Goal: Information Seeking & Learning: Compare options

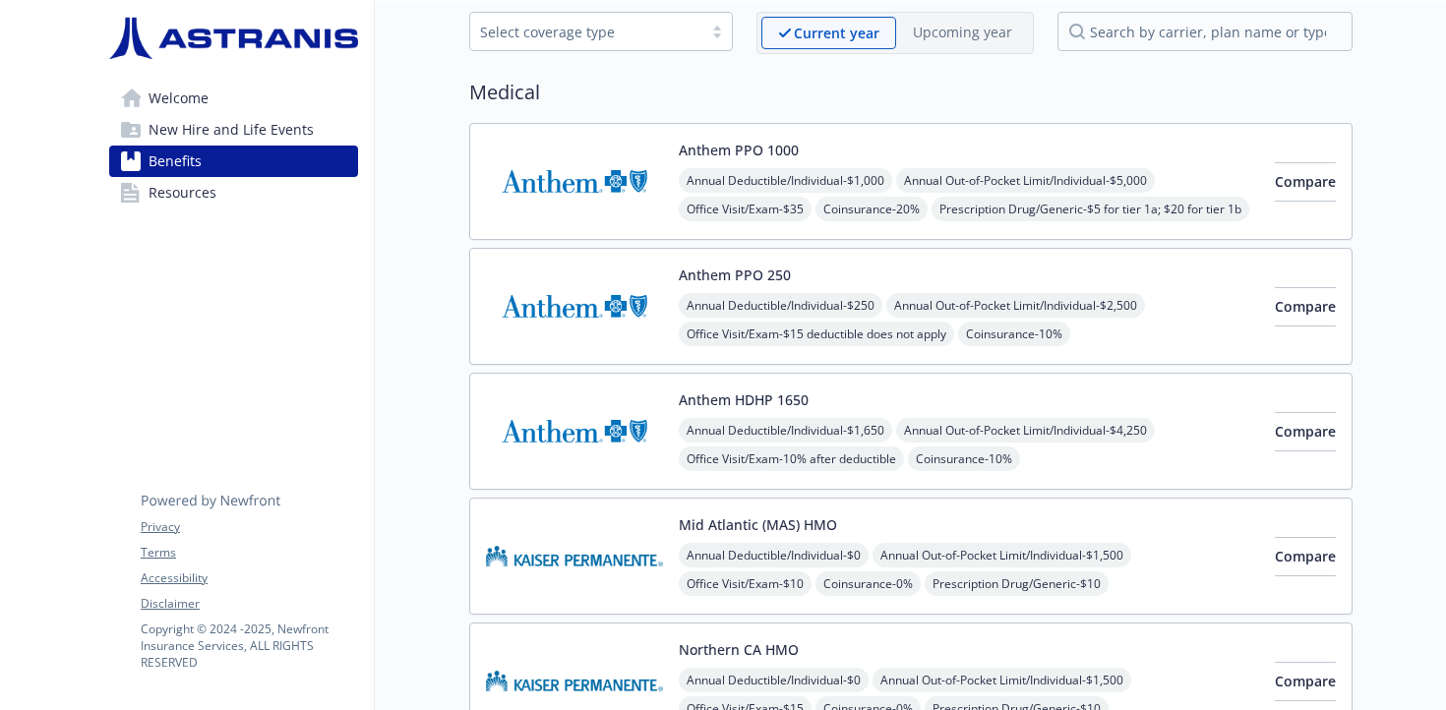
scroll to position [95, 0]
click at [583, 172] on img at bounding box center [574, 182] width 177 height 84
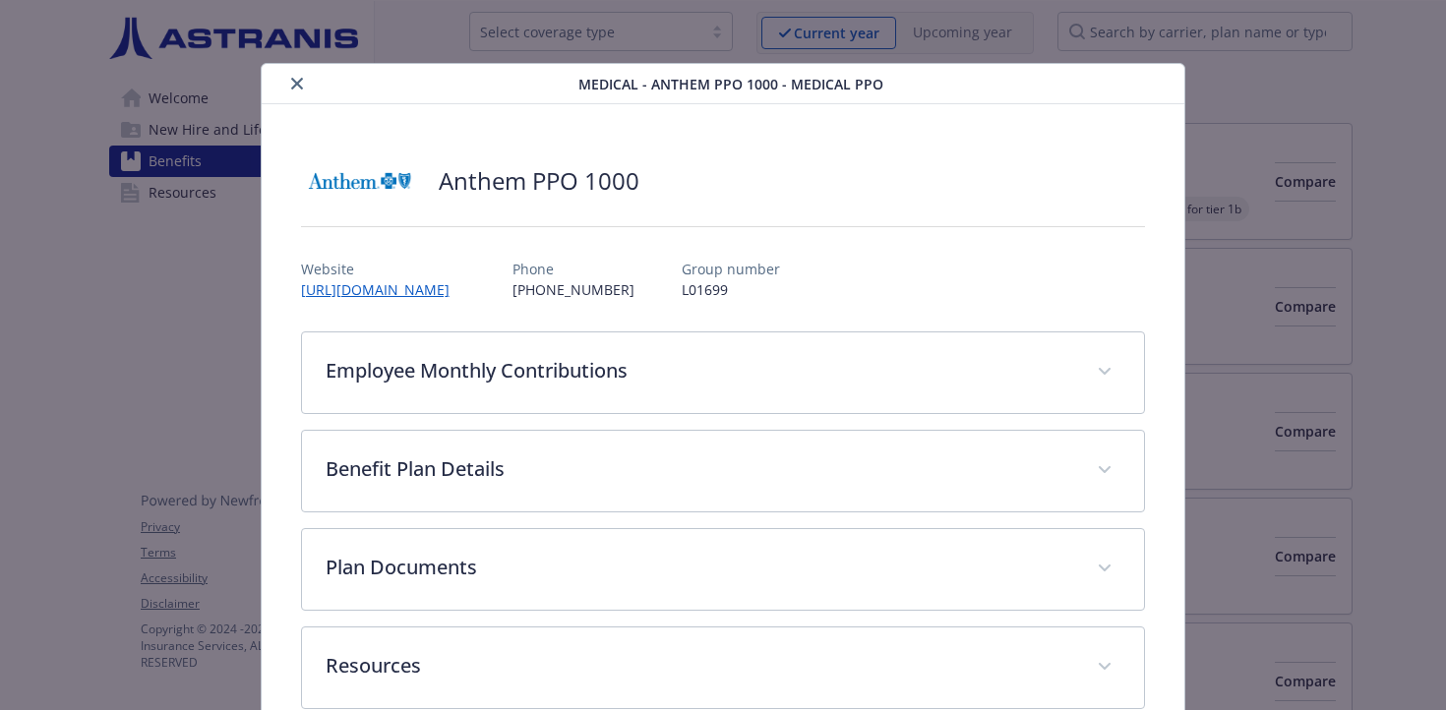
scroll to position [41, 0]
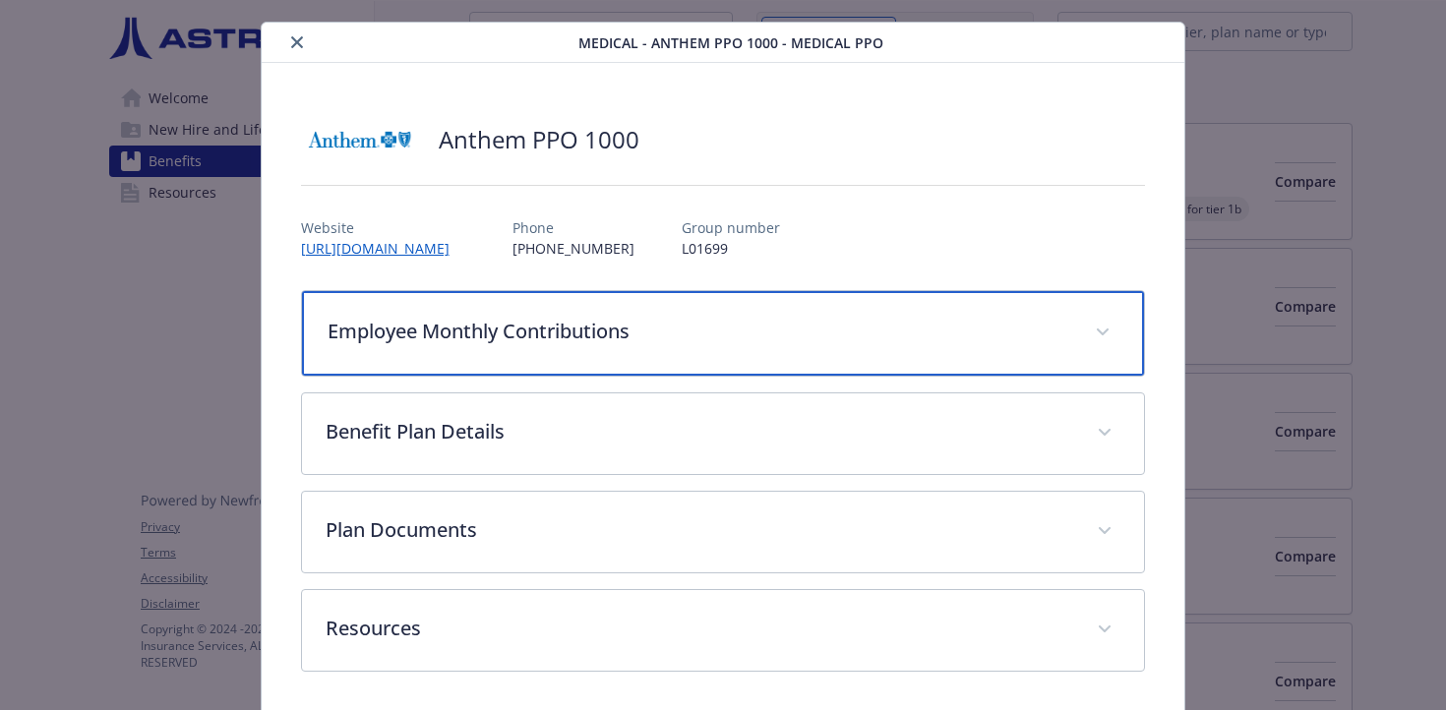
click at [513, 326] on p "Employee Monthly Contributions" at bounding box center [700, 332] width 745 height 30
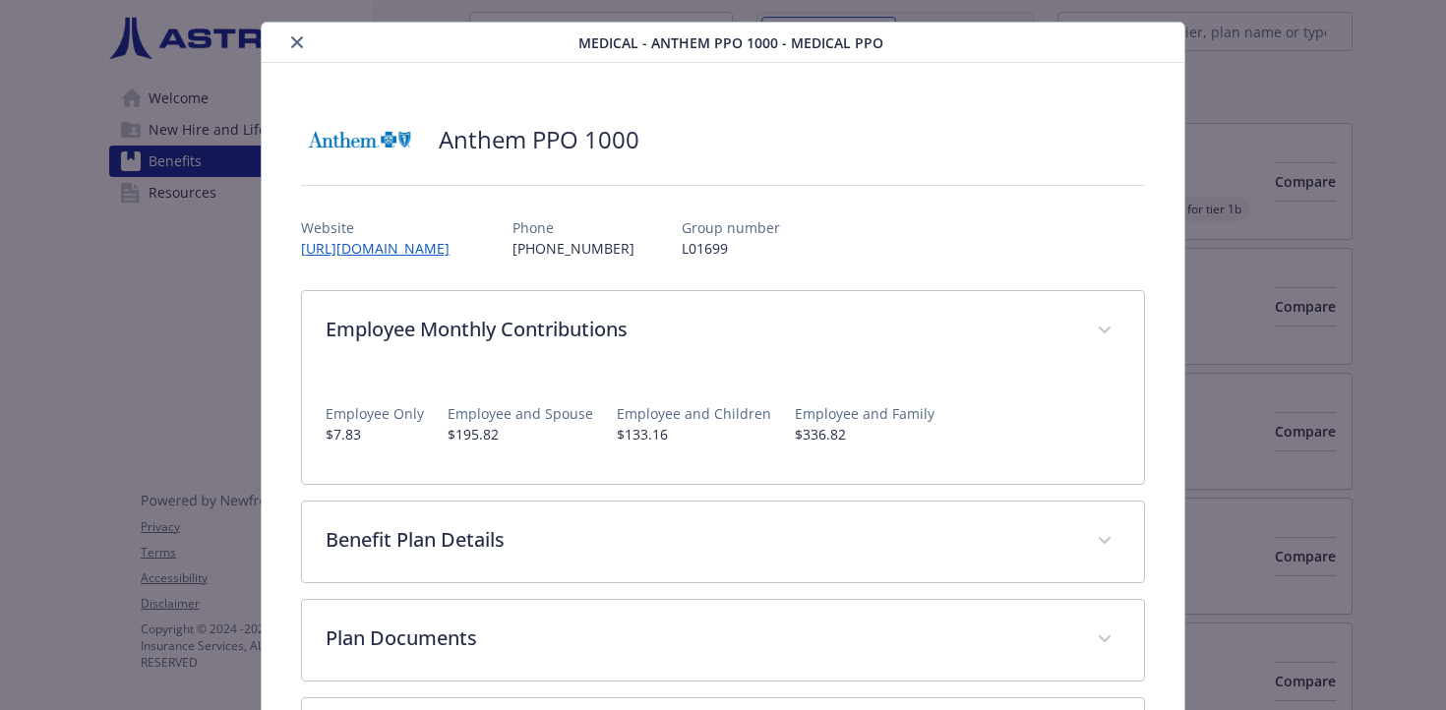
click at [350, 443] on p "$7.83" at bounding box center [375, 434] width 98 height 21
click at [396, 439] on p "$7.83" at bounding box center [375, 434] width 98 height 21
click at [1274, 208] on div "Medical - Anthem PPO 1000 - Medical PPO Anthem PPO 1000 Website [URL][DOMAIN_NA…" at bounding box center [723, 425] width 1157 height 807
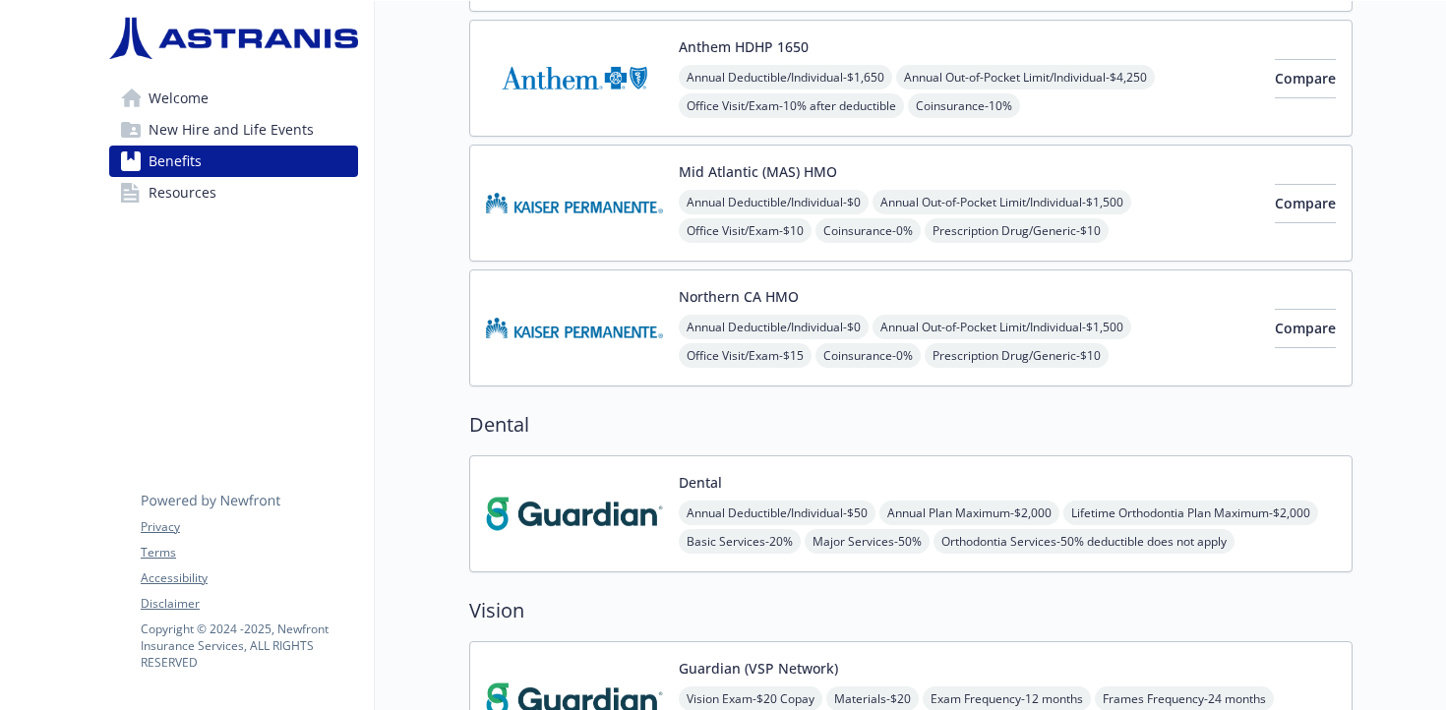
scroll to position [450, 0]
click at [581, 335] on img at bounding box center [574, 327] width 177 height 84
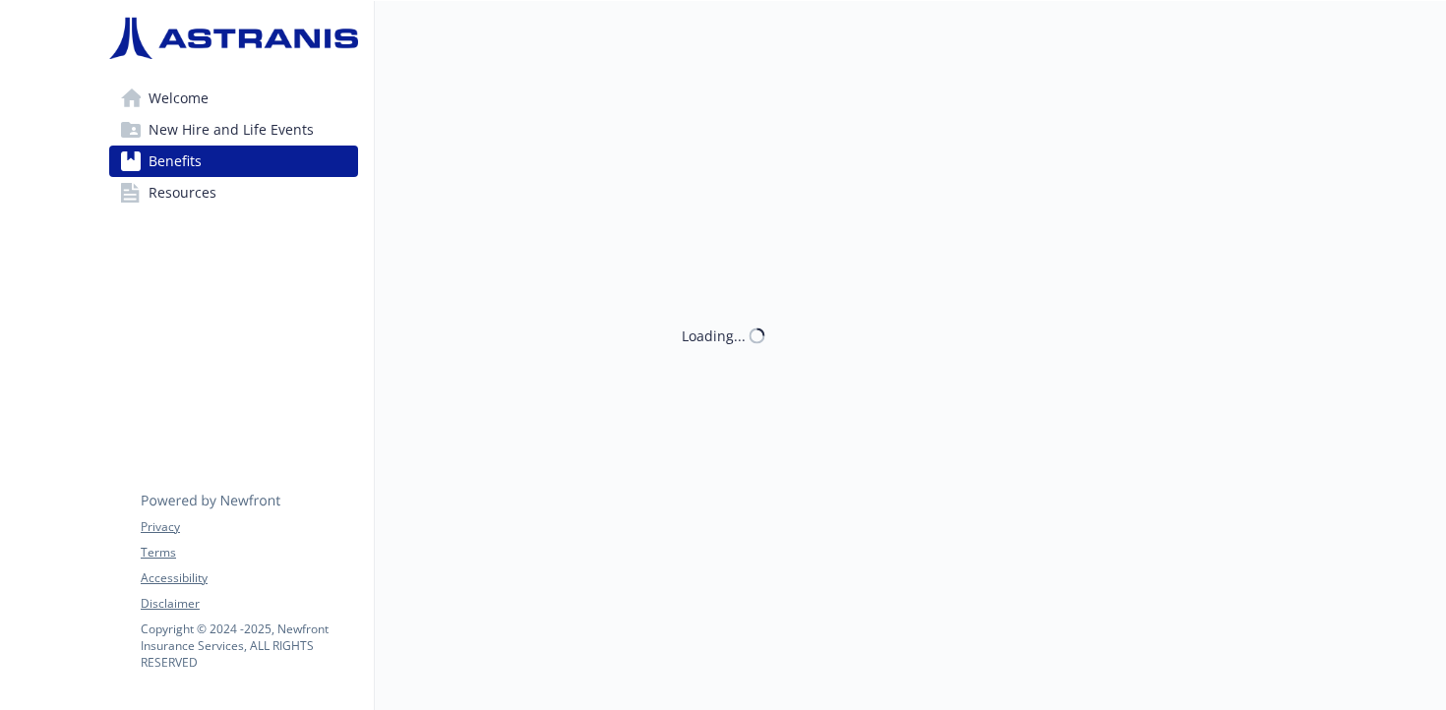
scroll to position [450, 0]
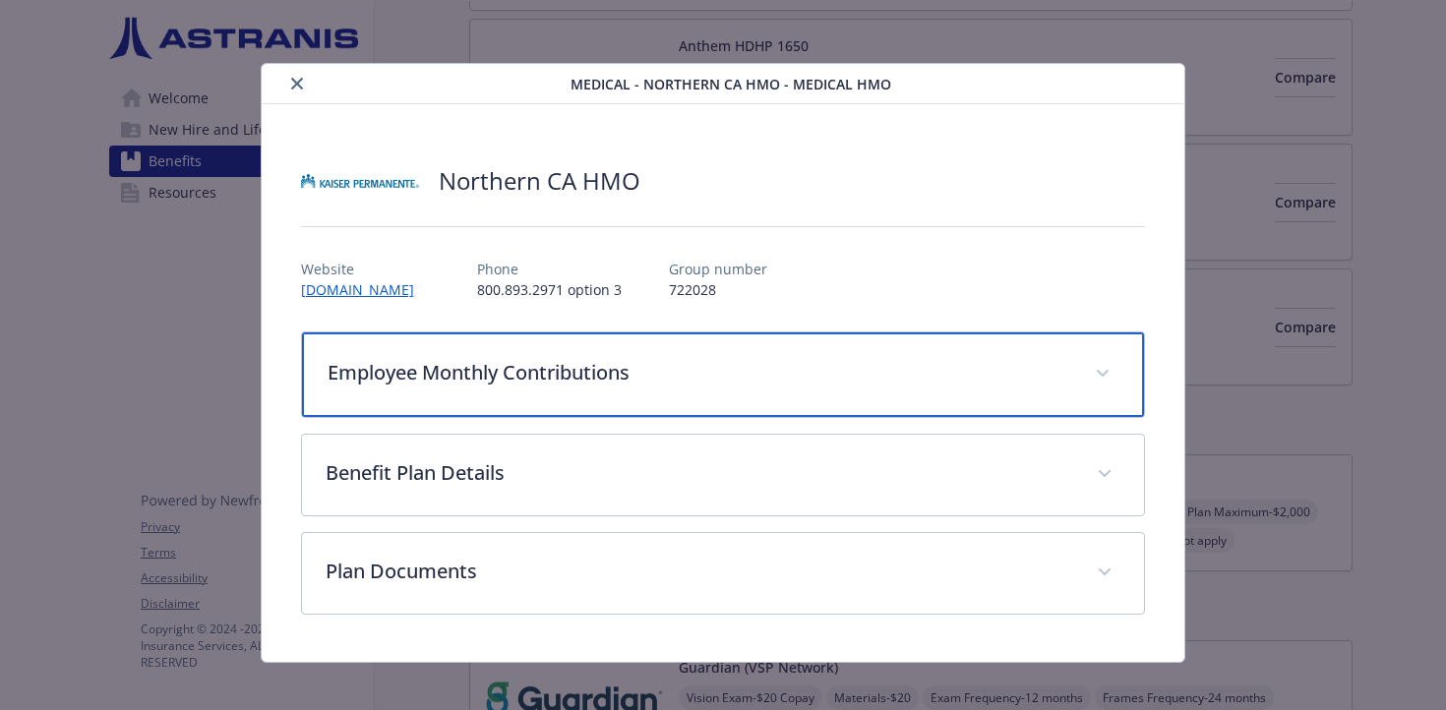
click at [503, 372] on p "Employee Monthly Contributions" at bounding box center [700, 373] width 745 height 30
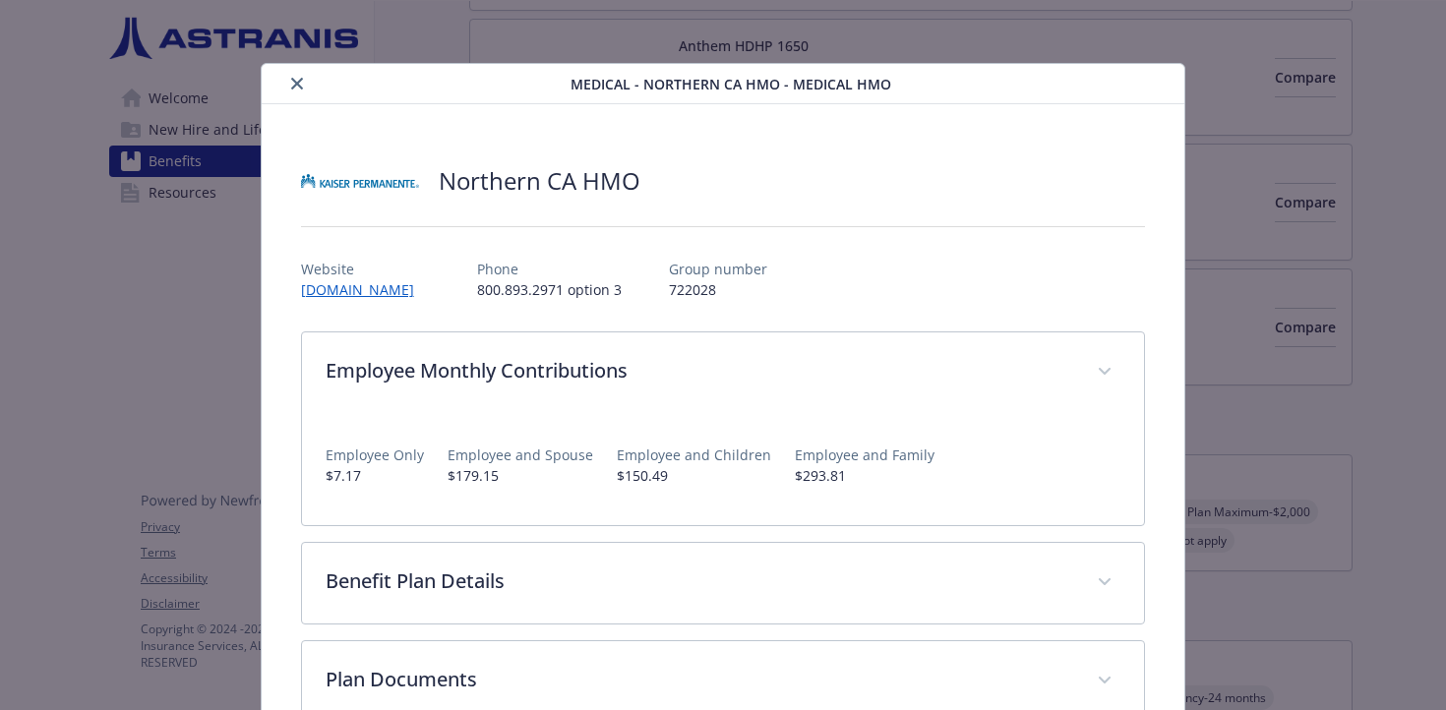
click at [1366, 414] on div "Medical - [GEOGRAPHIC_DATA] HMO - Medical HMO [GEOGRAPHIC_DATA] HMO Website [DO…" at bounding box center [723, 355] width 1446 height 710
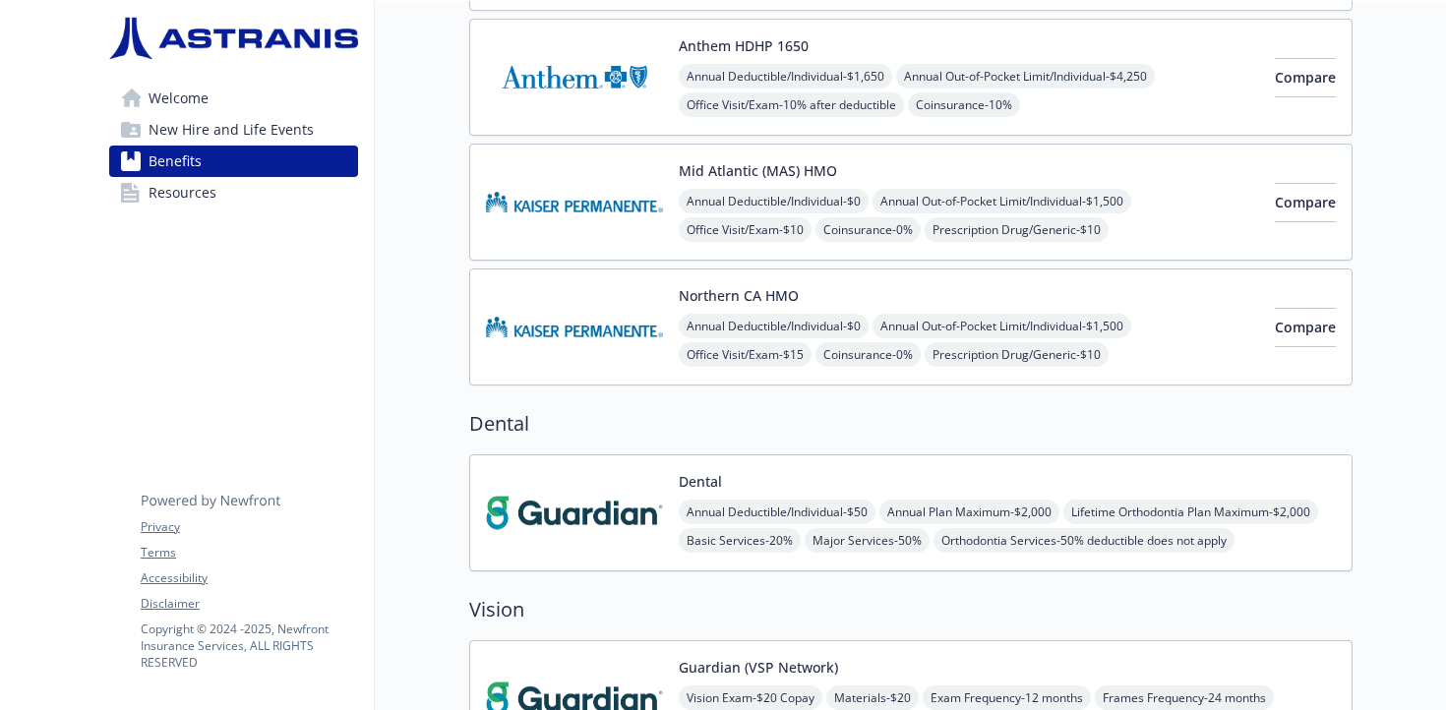
click at [616, 186] on img at bounding box center [574, 202] width 177 height 84
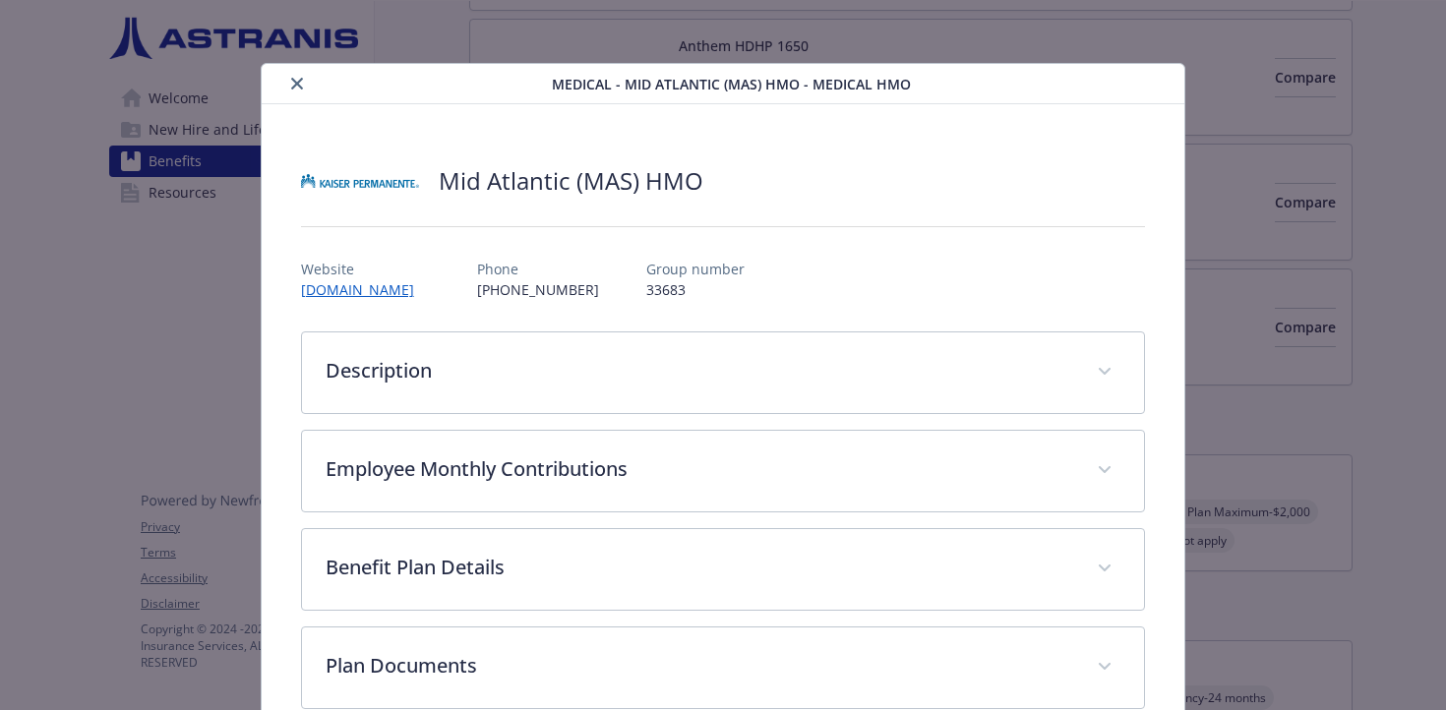
scroll to position [41, 0]
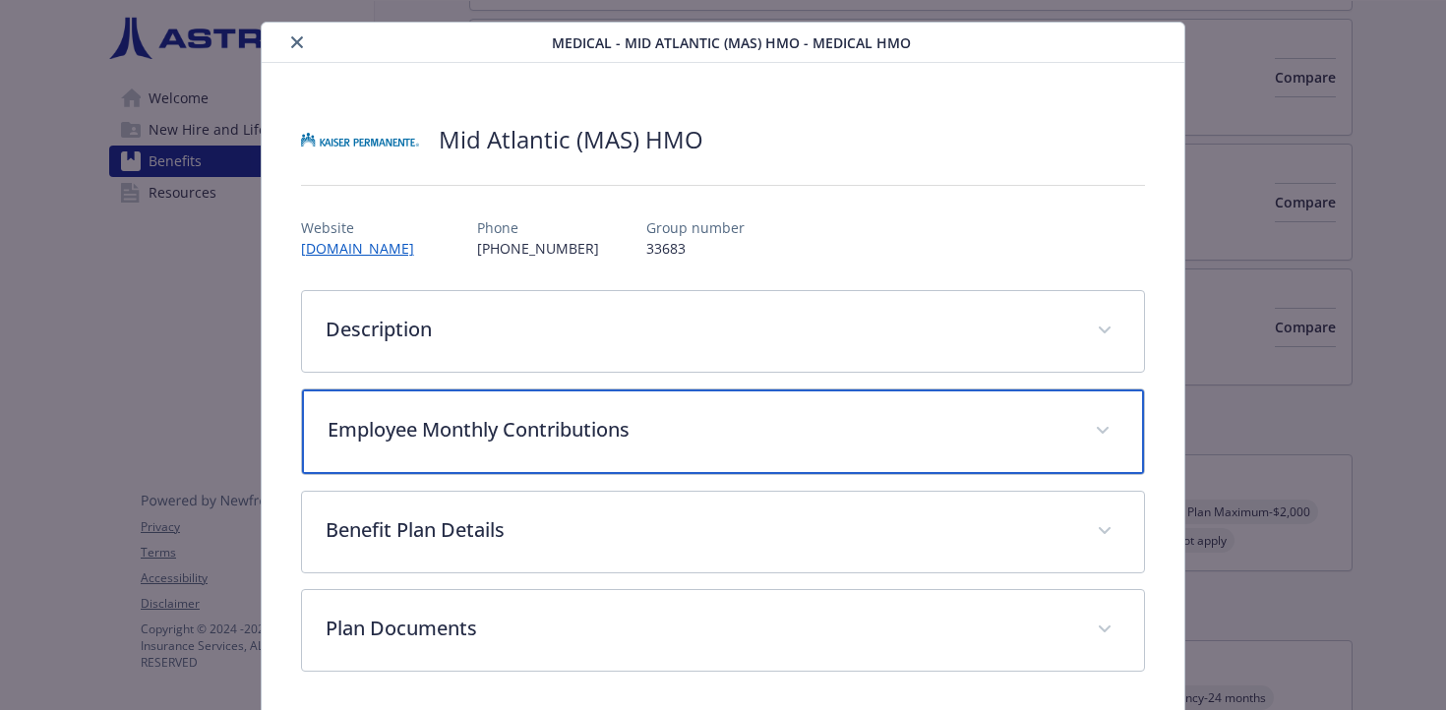
click at [500, 425] on p "Employee Monthly Contributions" at bounding box center [700, 430] width 745 height 30
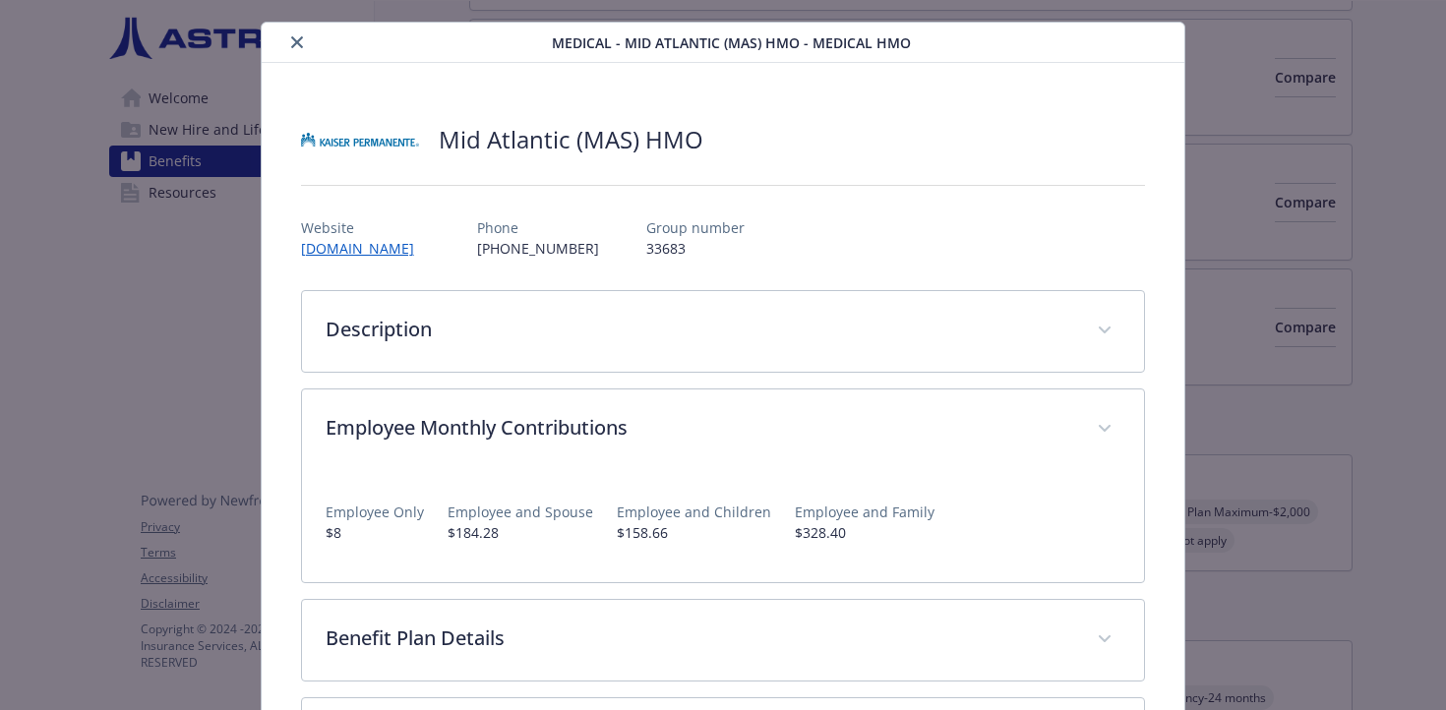
click at [1312, 392] on div "Medical - Mid Atlantic (MAS) HMO - Medical HMO Mid Atlantic (MAS) HMO Website […" at bounding box center [723, 355] width 1446 height 710
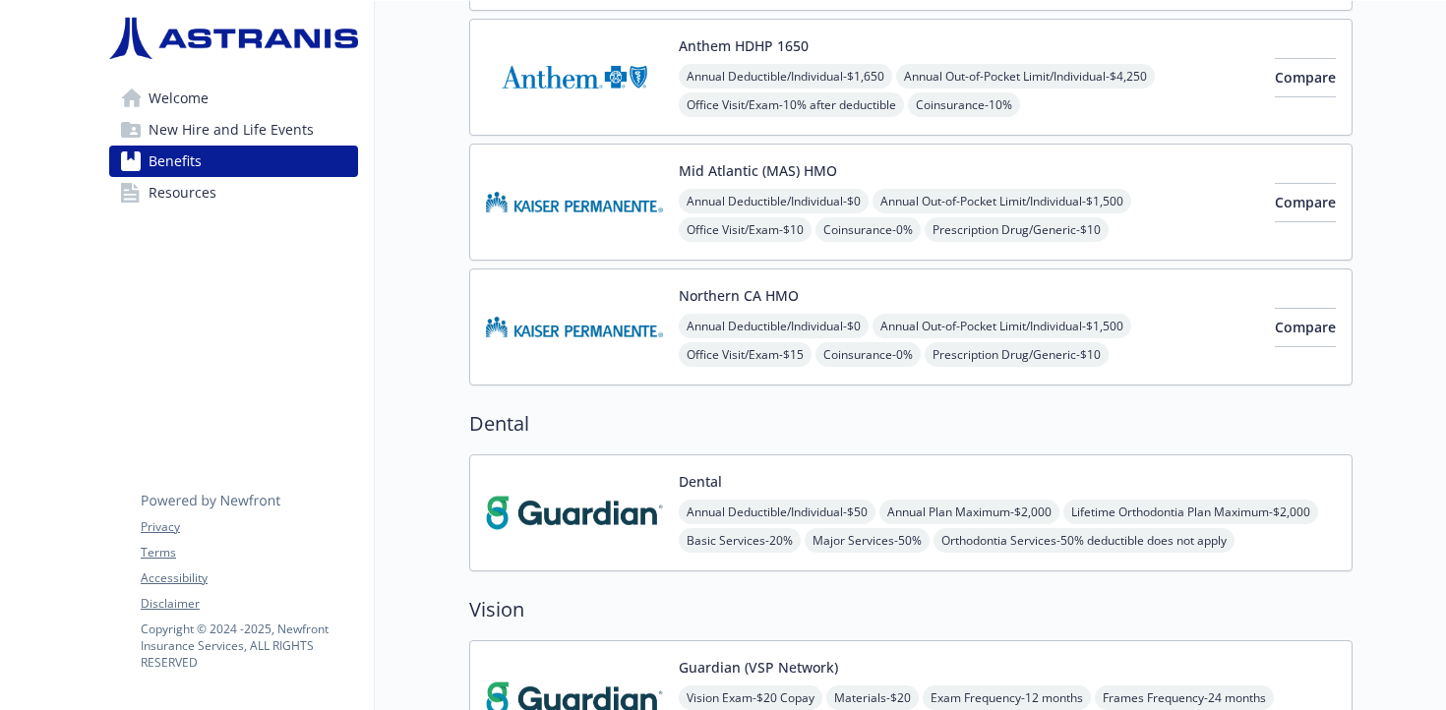
scroll to position [140, 0]
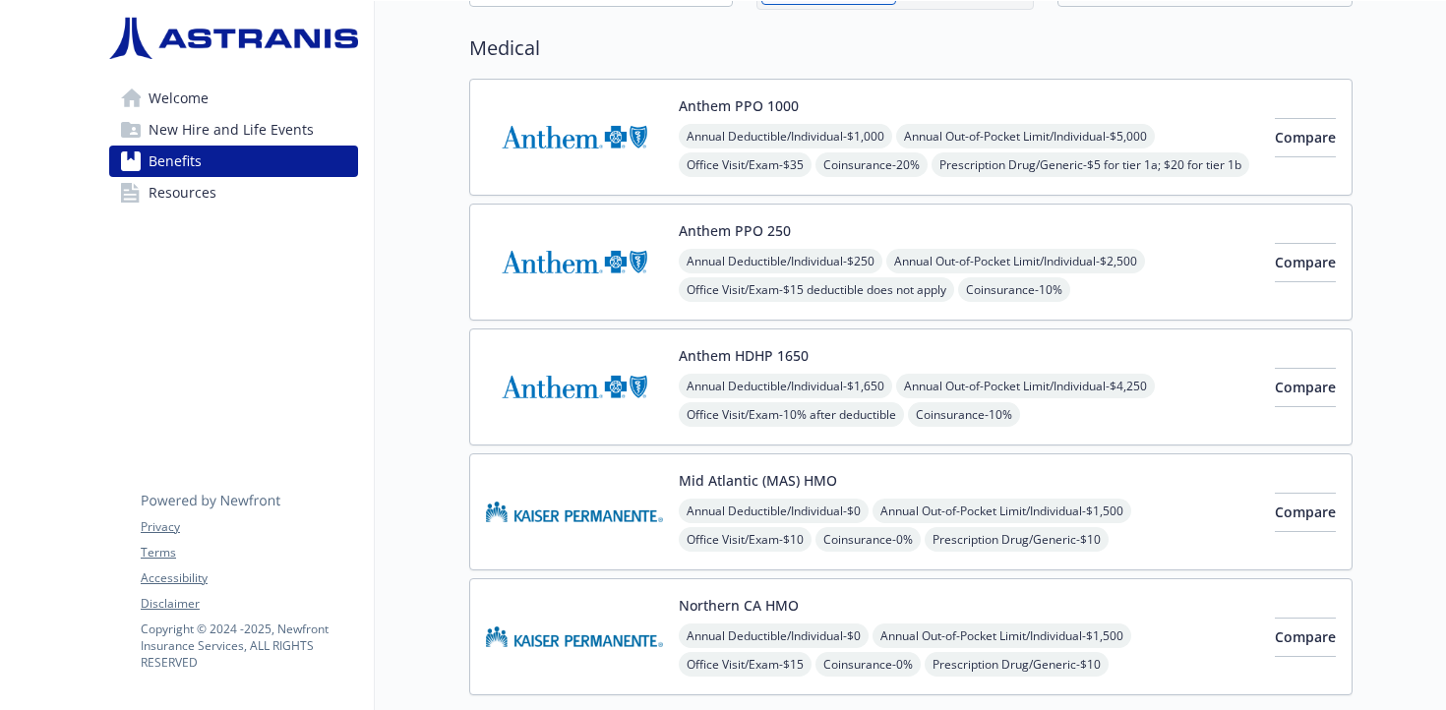
click at [629, 387] on img at bounding box center [574, 387] width 177 height 84
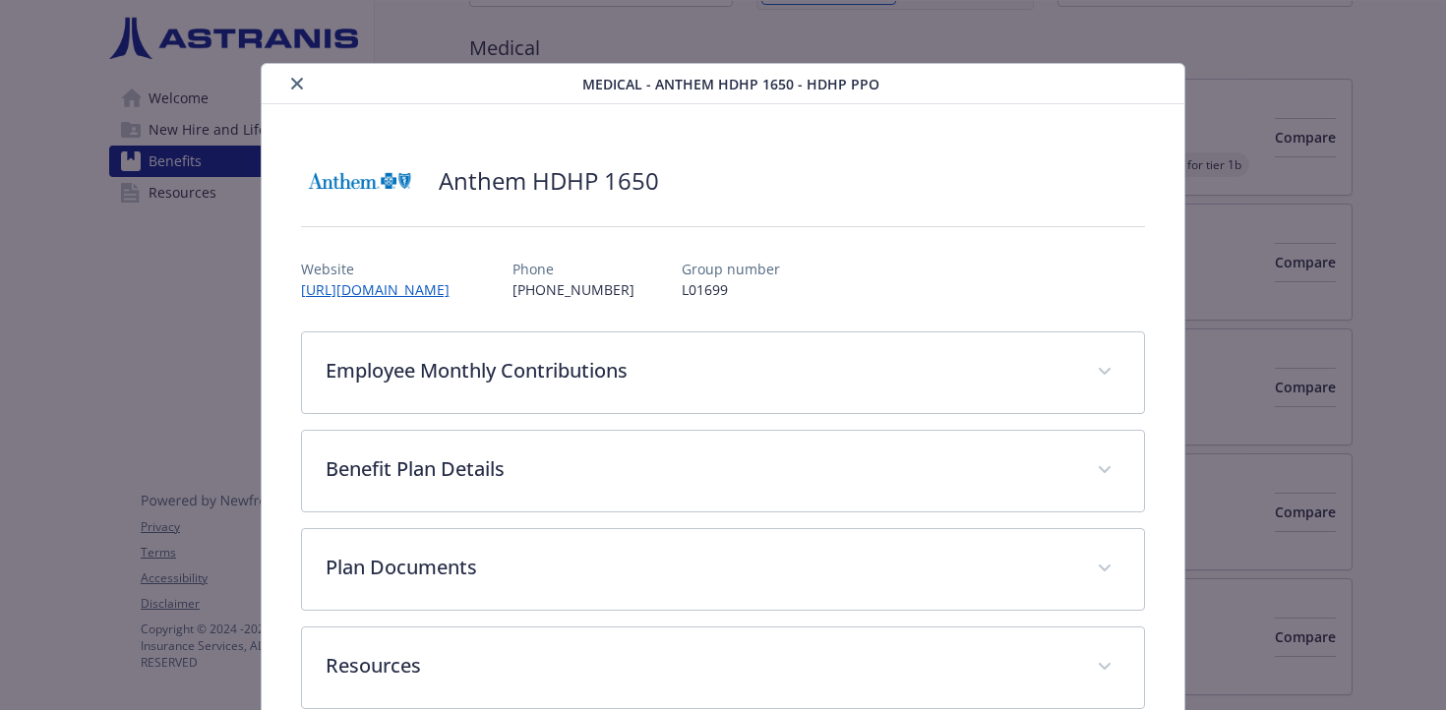
scroll to position [41, 0]
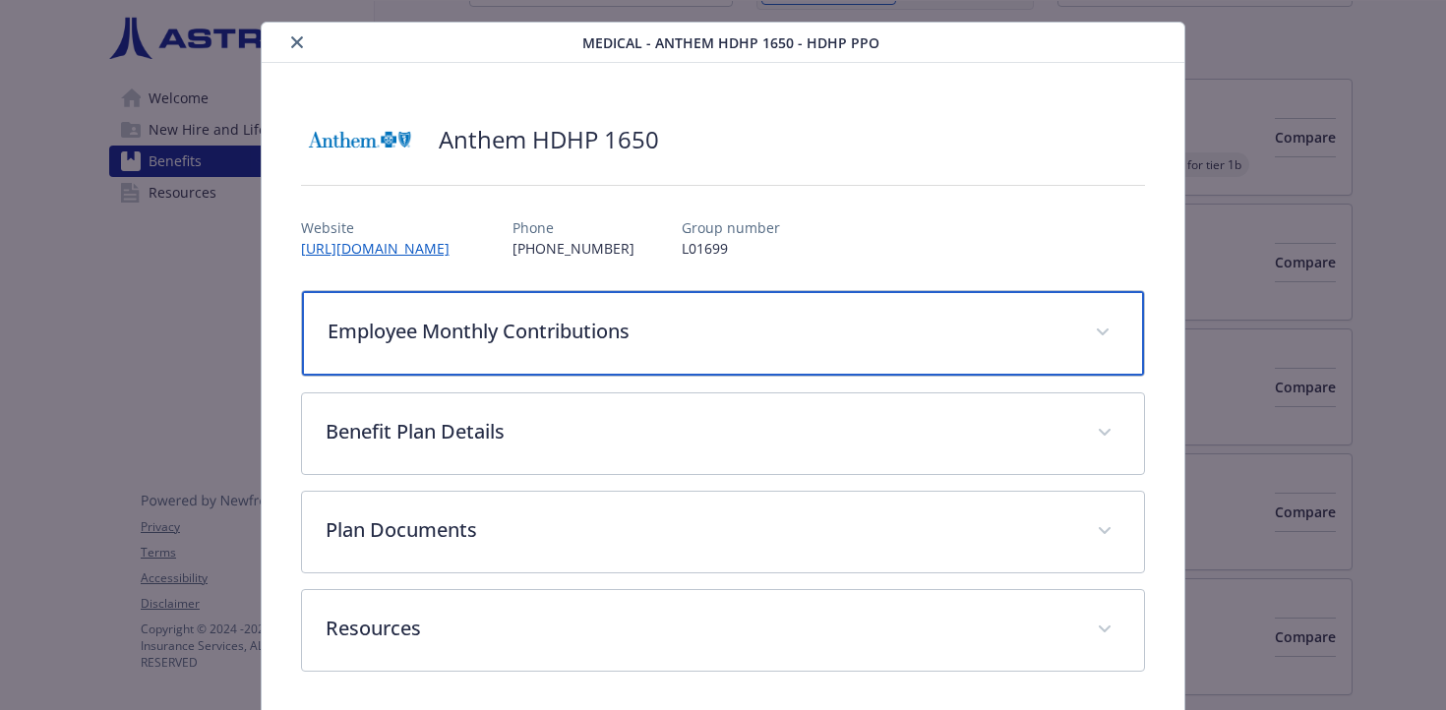
click at [447, 335] on p "Employee Monthly Contributions" at bounding box center [700, 332] width 745 height 30
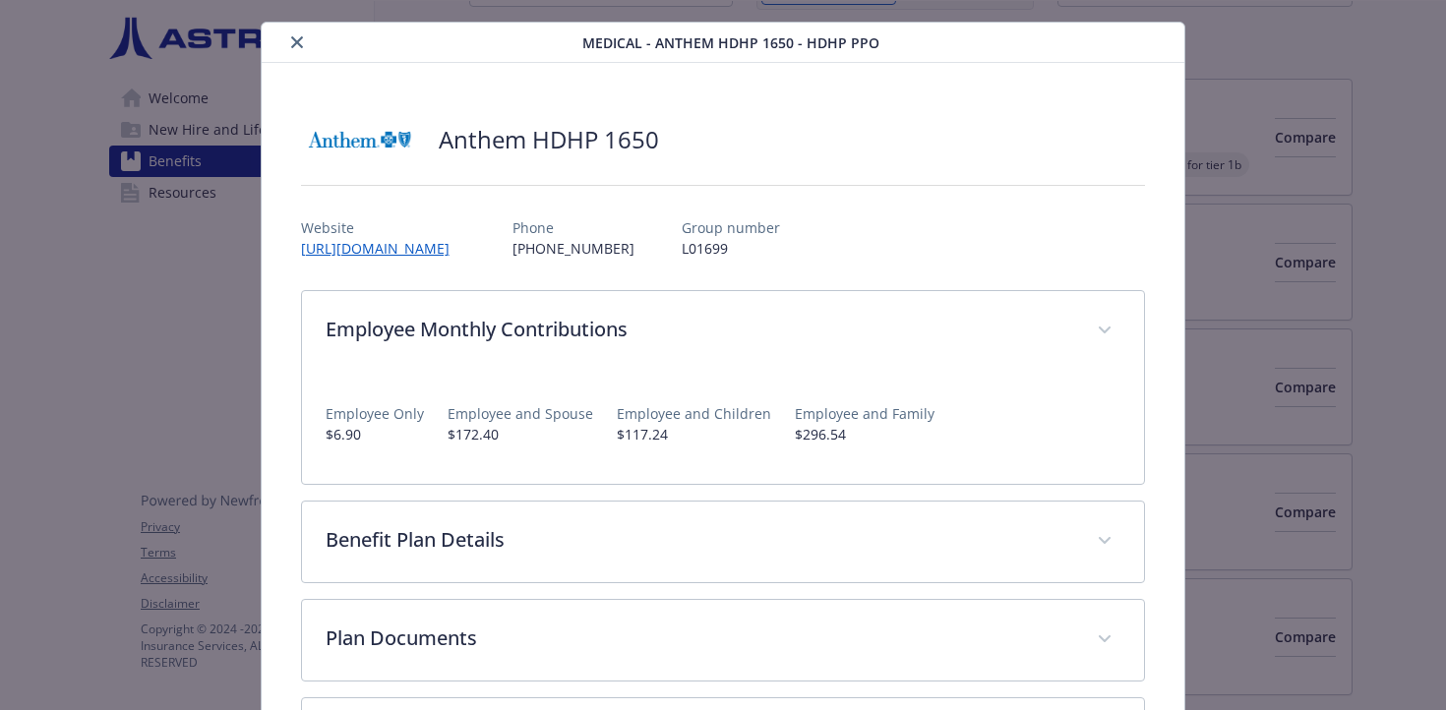
click at [340, 429] on p "$6.90" at bounding box center [375, 434] width 98 height 21
click at [1259, 318] on div "Medical - Anthem HDHP 1650 - HDHP PPO Anthem HDHP 1650 Website [URL][DOMAIN_NAM…" at bounding box center [723, 425] width 1157 height 807
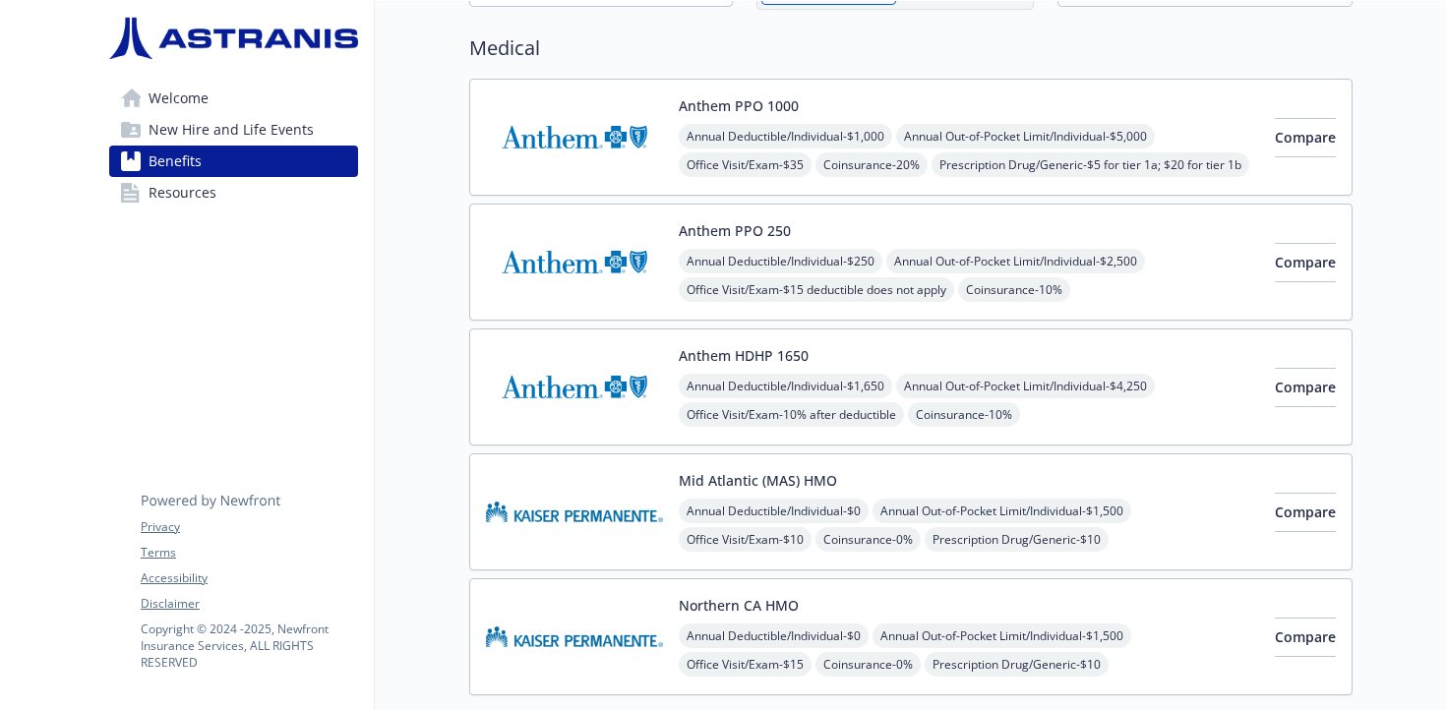
click at [606, 253] on img at bounding box center [574, 262] width 177 height 84
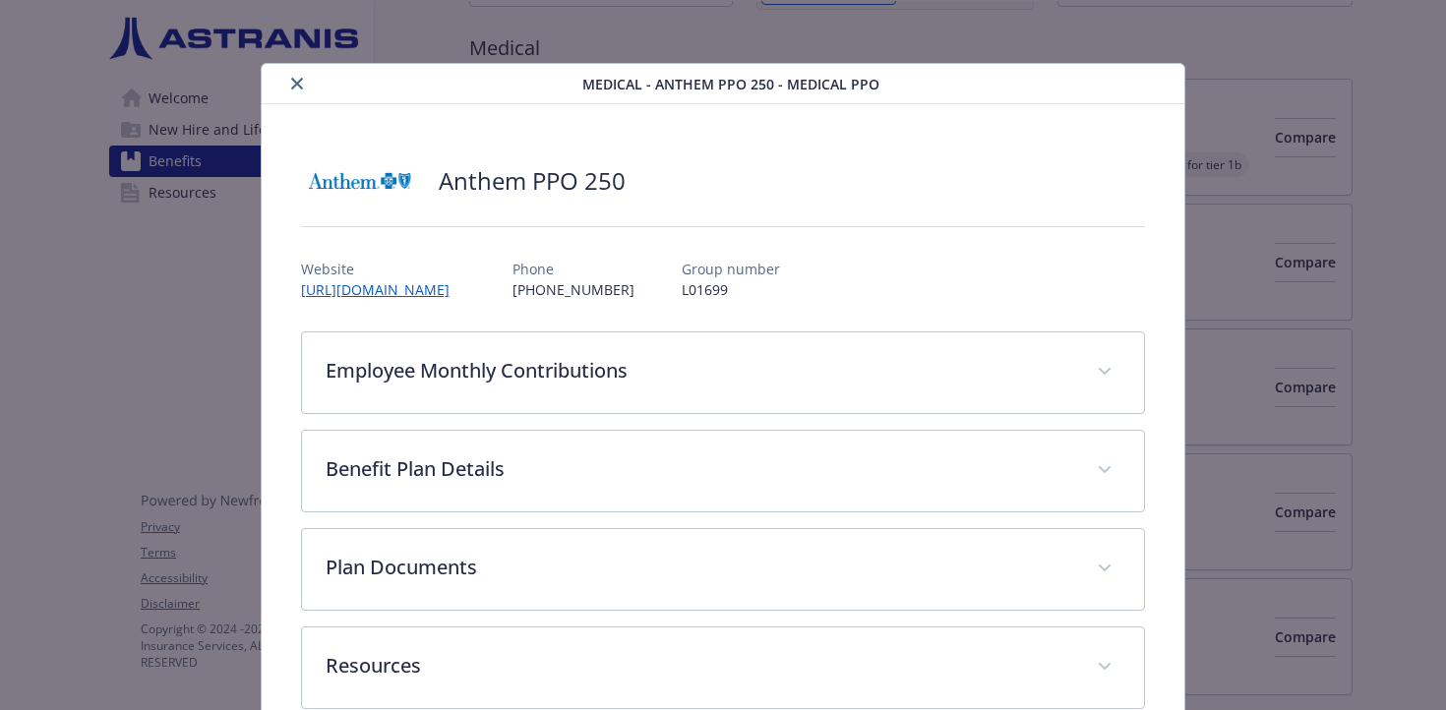
scroll to position [41, 0]
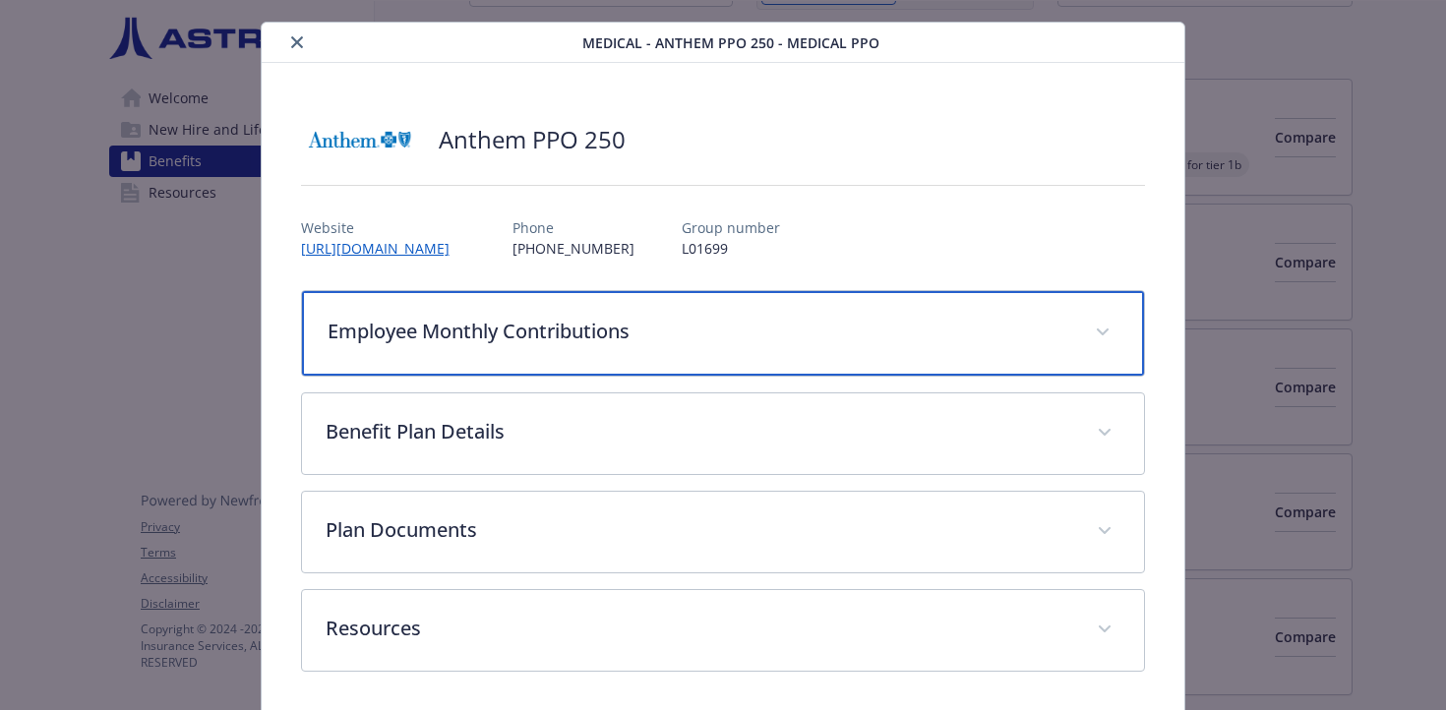
click at [503, 334] on p "Employee Monthly Contributions" at bounding box center [700, 332] width 745 height 30
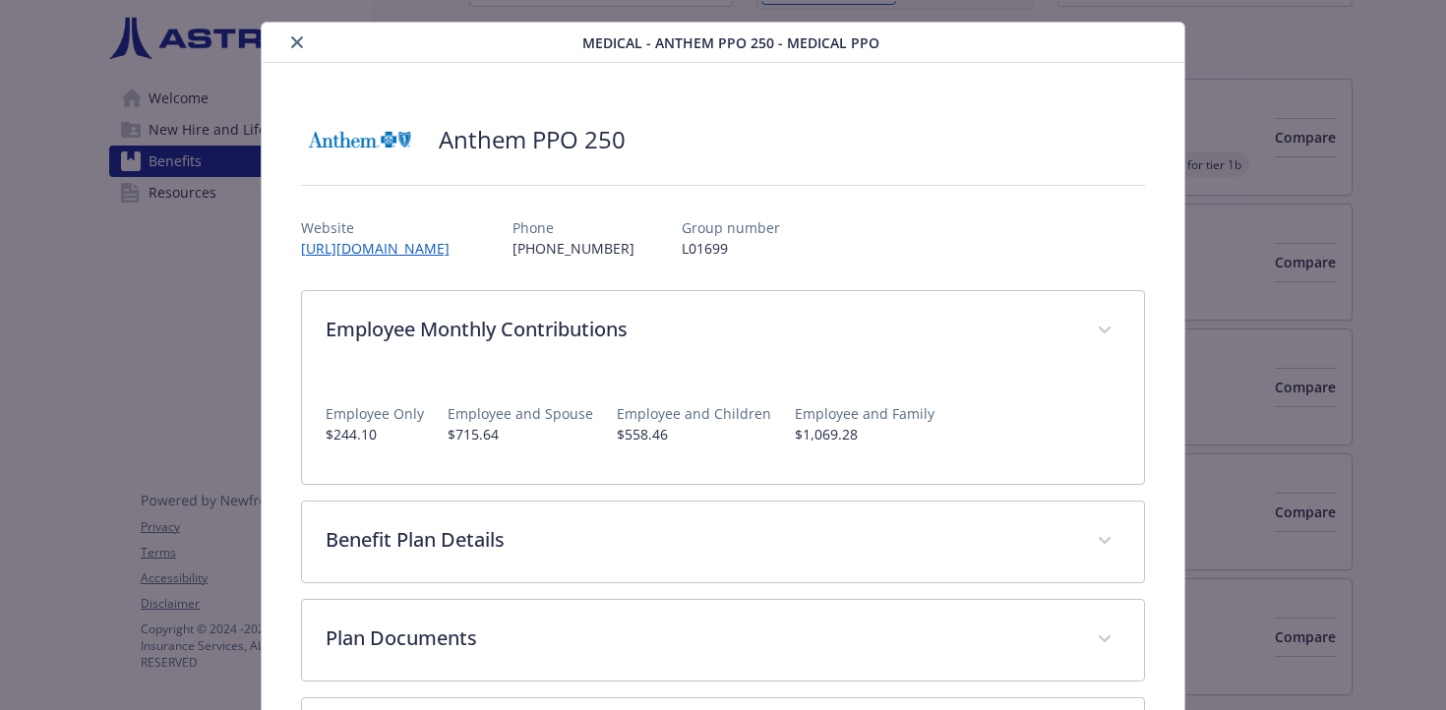
click at [360, 438] on p "$244.10" at bounding box center [375, 434] width 98 height 21
click at [146, 351] on div "Medical - Anthem PPO 250 - Medical PPO Anthem PPO 250 Website [URL][DOMAIN_NAME…" at bounding box center [723, 425] width 1157 height 807
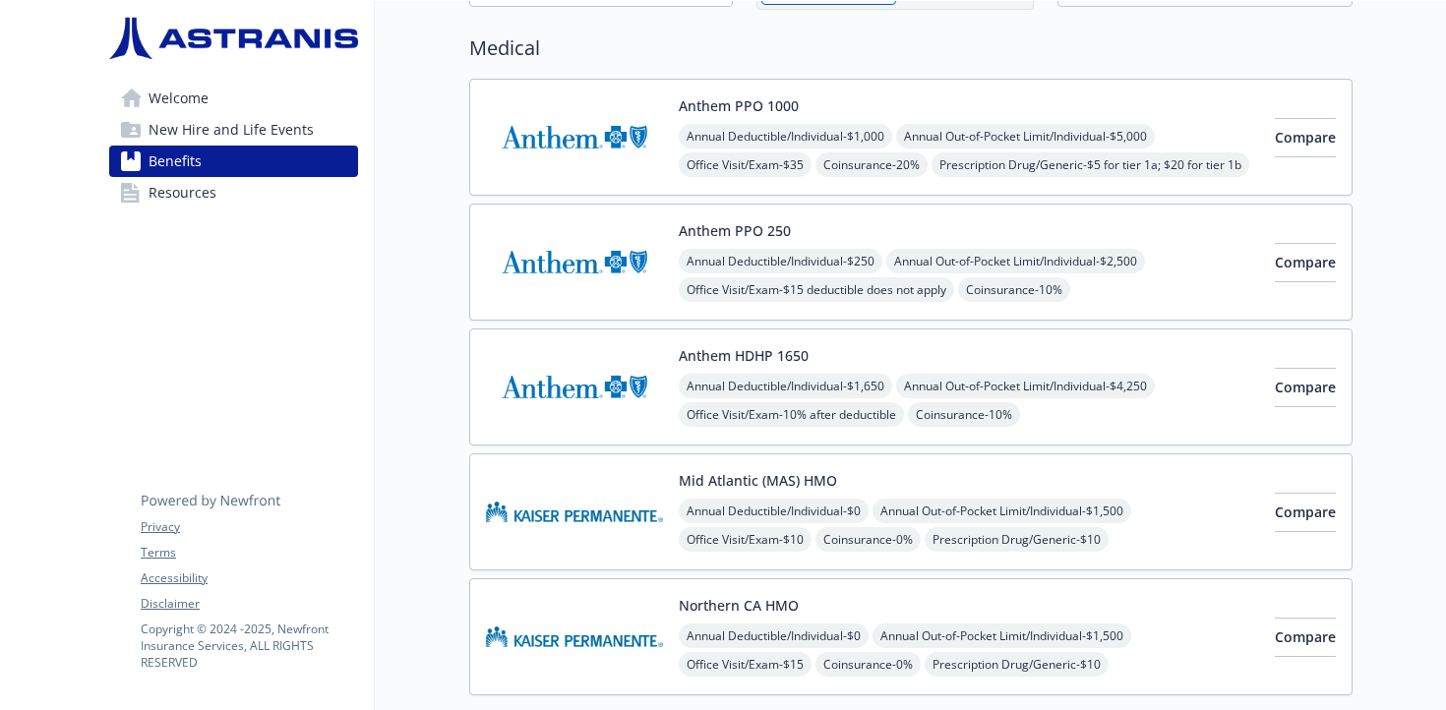
click at [611, 157] on img at bounding box center [574, 137] width 177 height 84
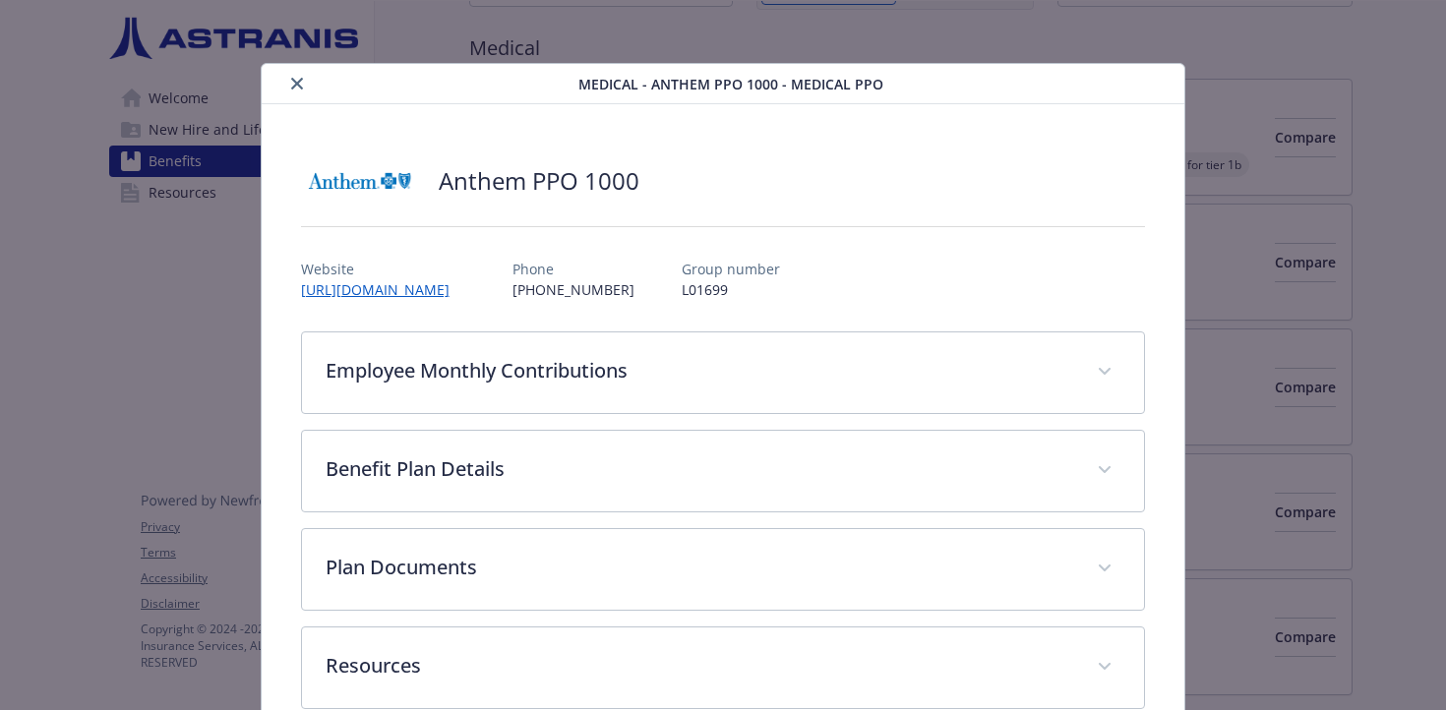
scroll to position [41, 0]
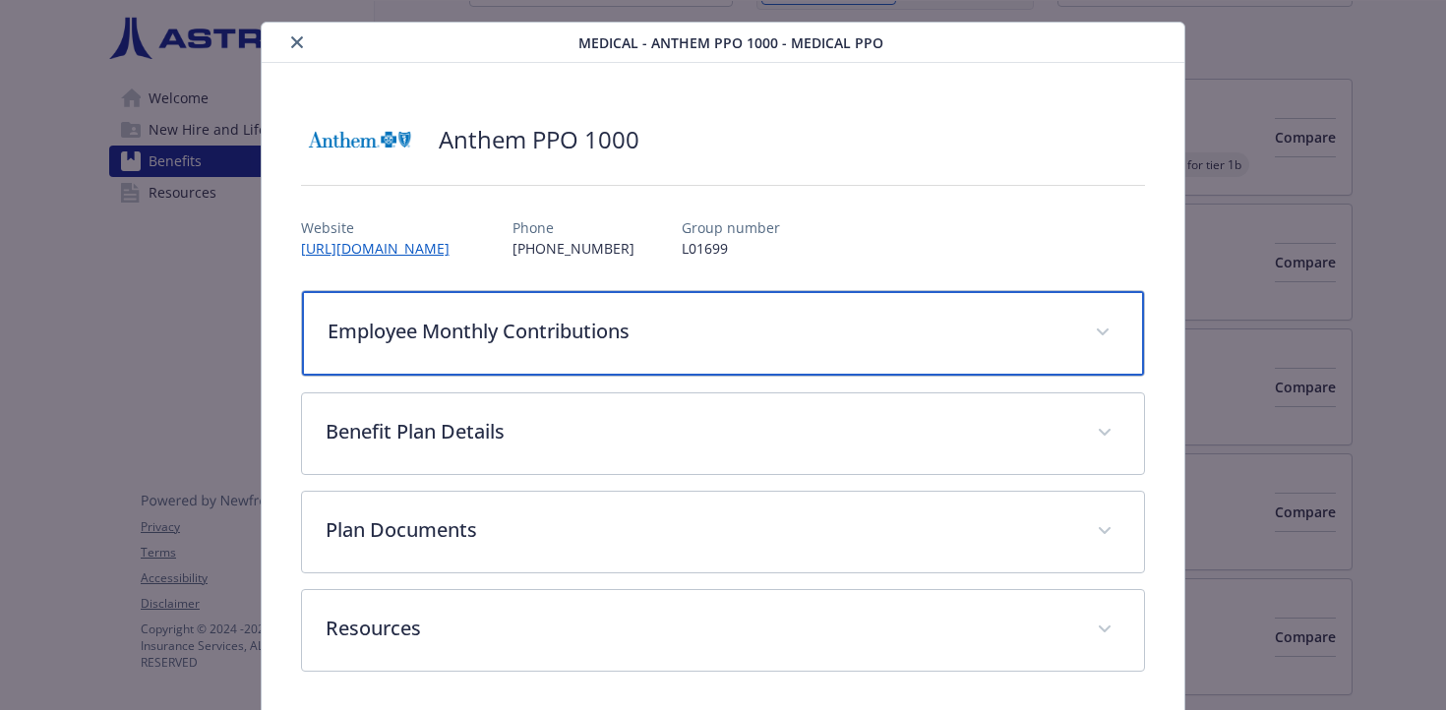
click at [502, 331] on p "Employee Monthly Contributions" at bounding box center [700, 332] width 745 height 30
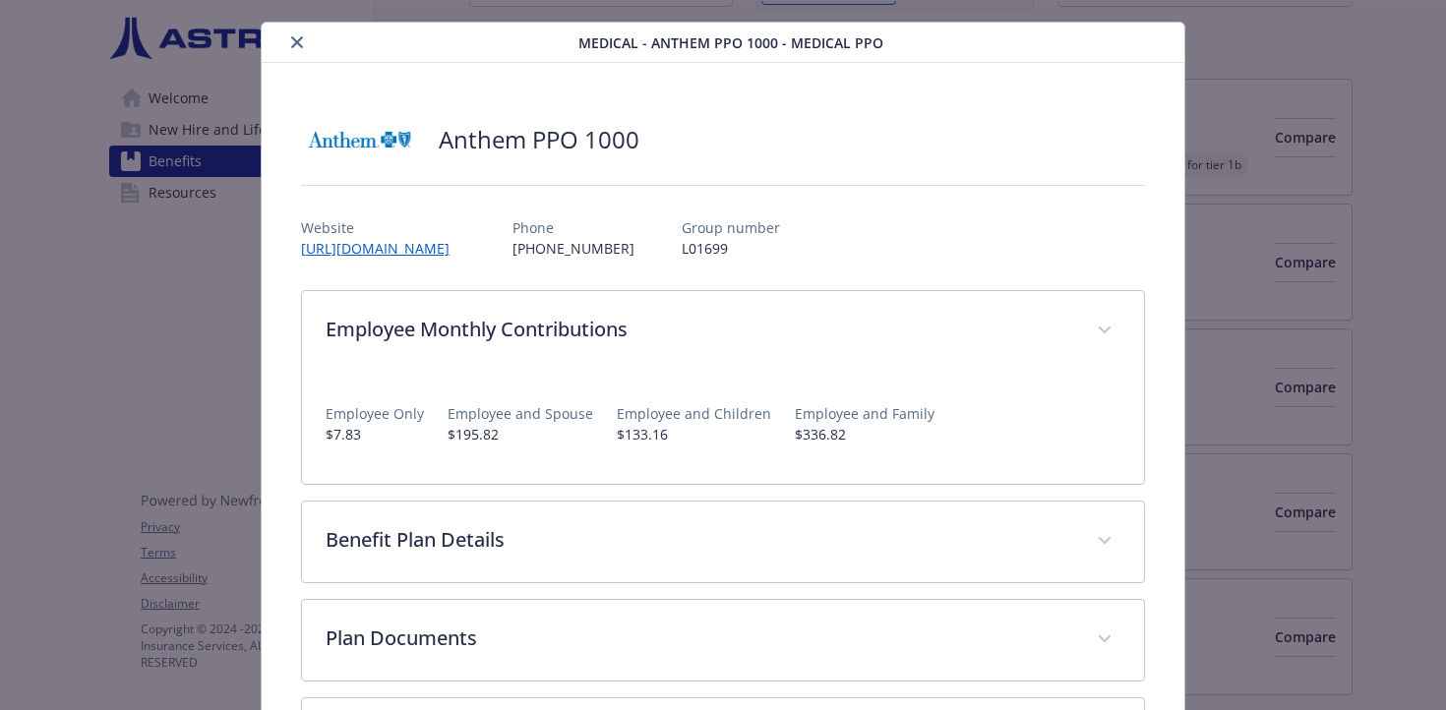
click at [340, 435] on p "$7.83" at bounding box center [375, 434] width 98 height 21
click at [1321, 272] on div "Medical - Anthem PPO 1000 - Medical PPO Anthem PPO 1000 Website [URL][DOMAIN_NA…" at bounding box center [723, 355] width 1446 height 710
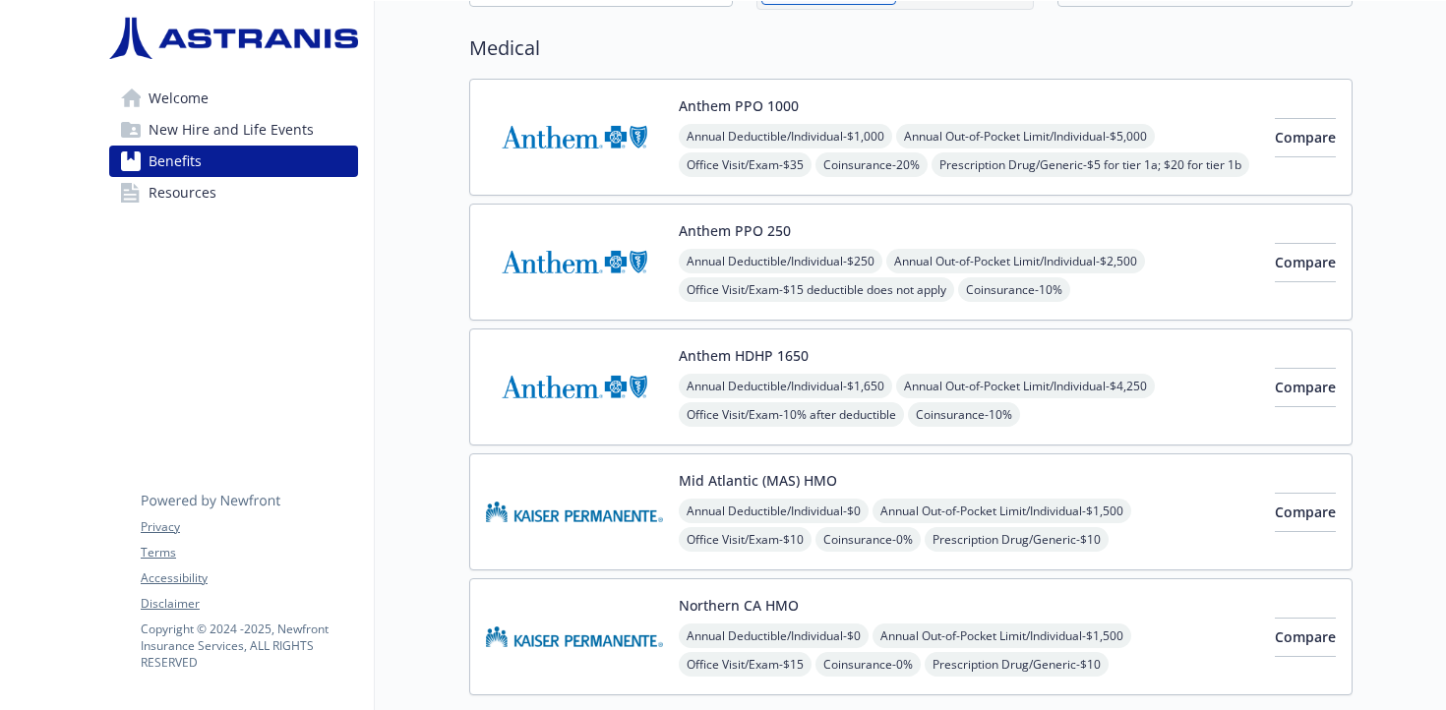
scroll to position [48, 0]
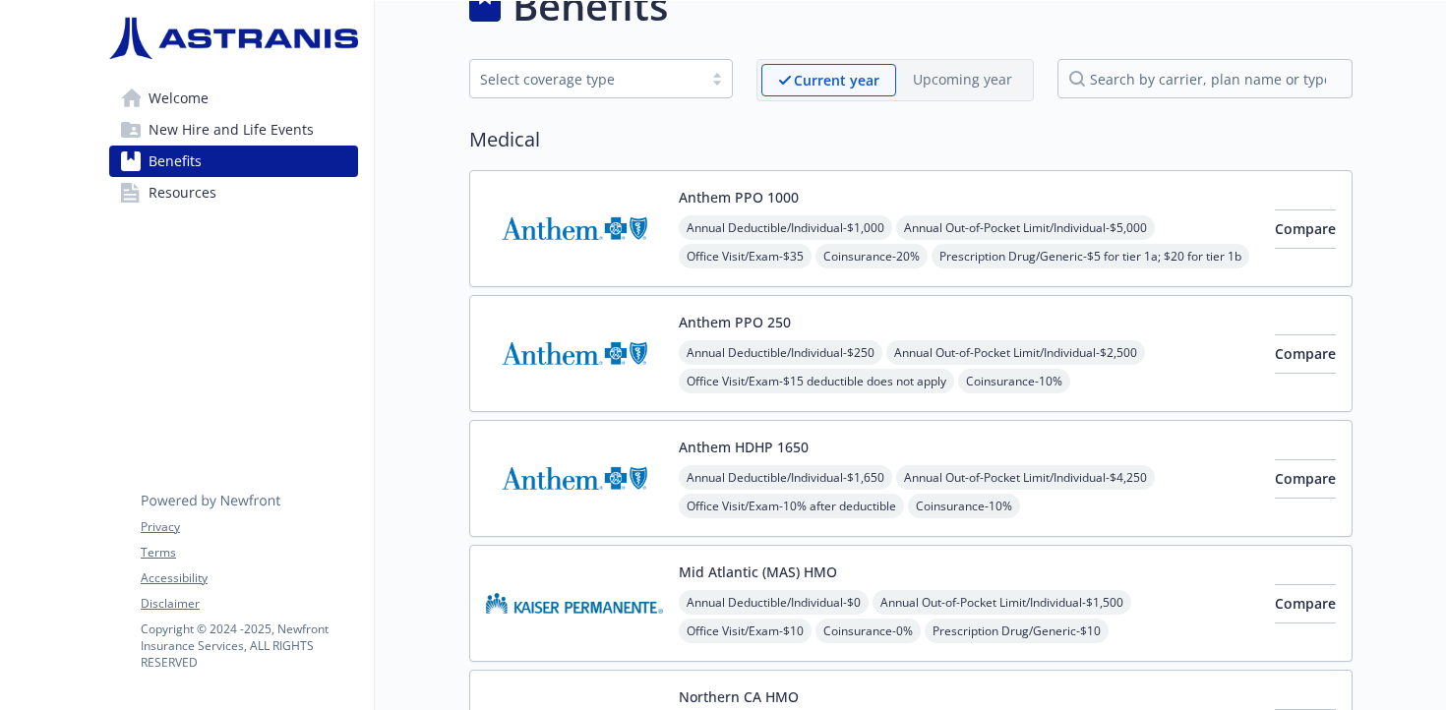
click at [577, 219] on img at bounding box center [574, 229] width 177 height 84
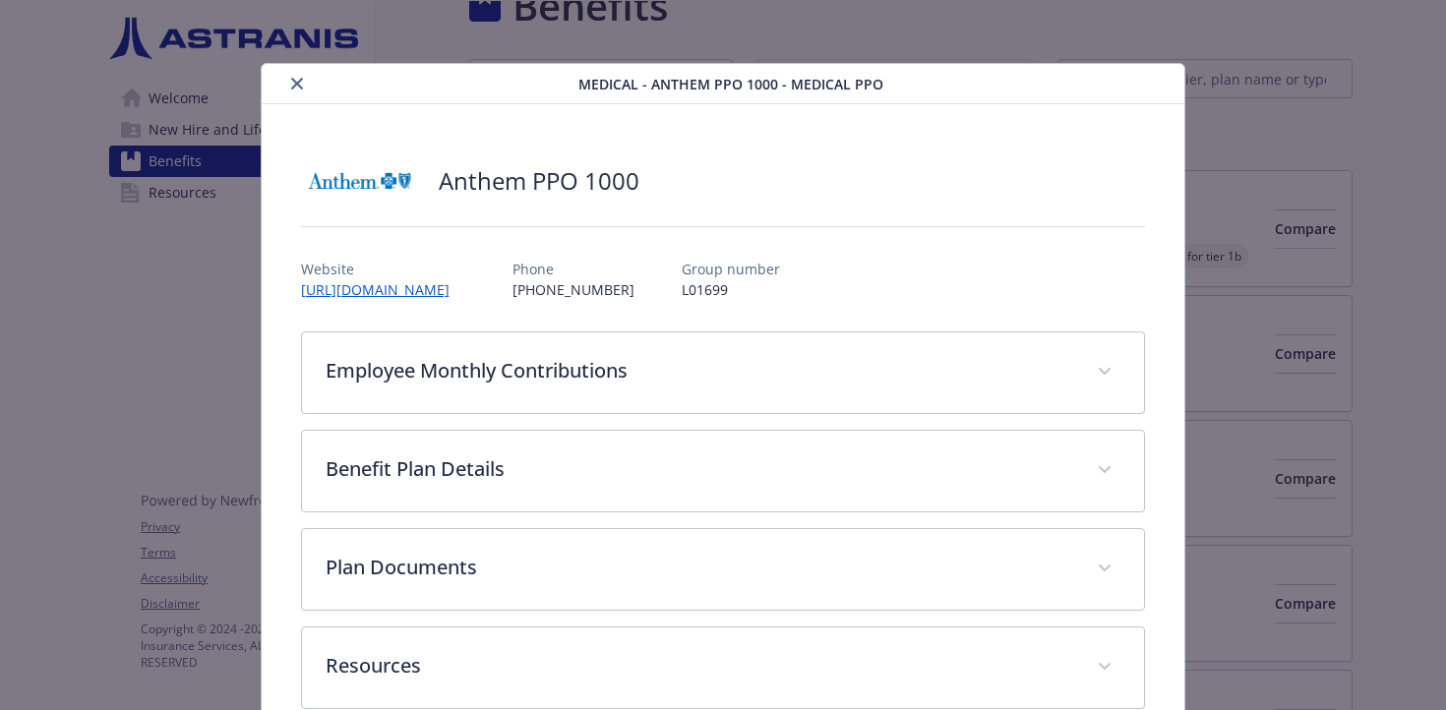
scroll to position [41, 0]
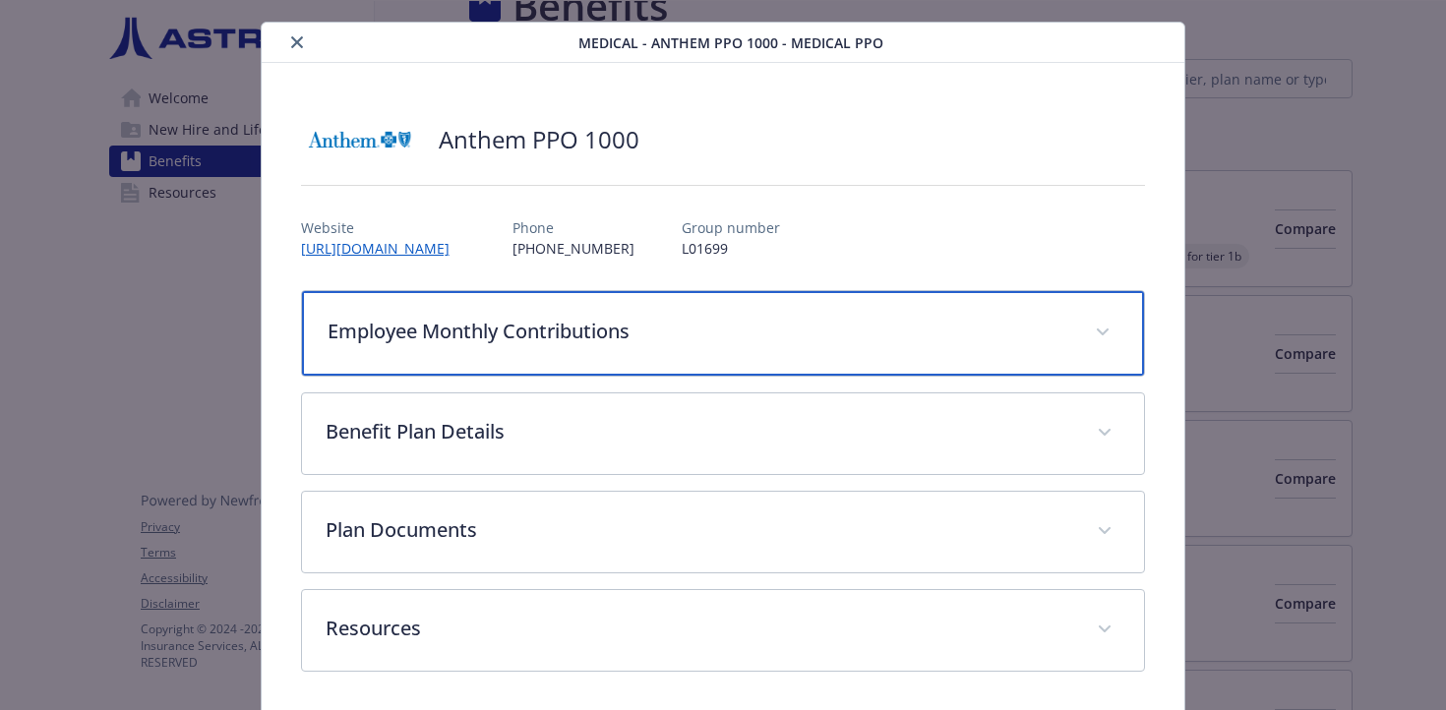
click at [441, 338] on p "Employee Monthly Contributions" at bounding box center [700, 332] width 745 height 30
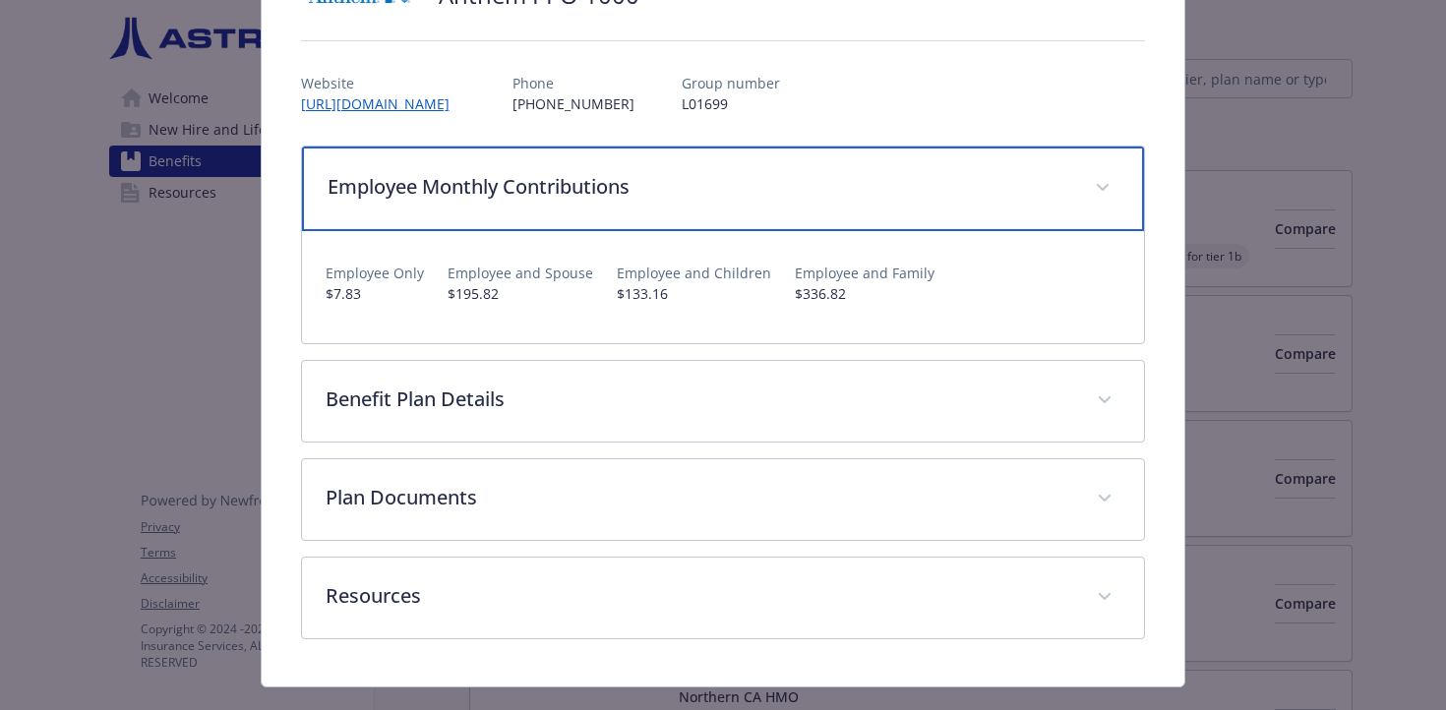
scroll to position [209, 0]
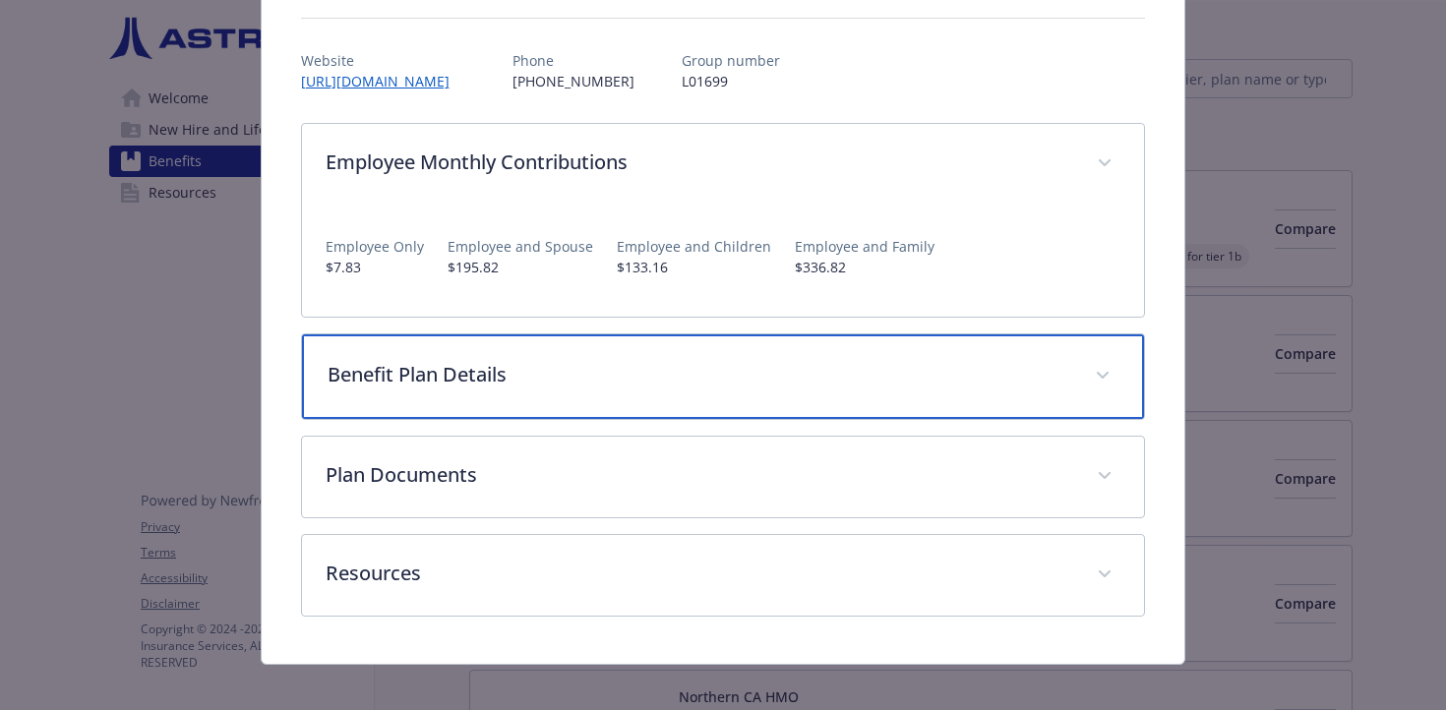
click at [835, 383] on p "Benefit Plan Details" at bounding box center [700, 375] width 745 height 30
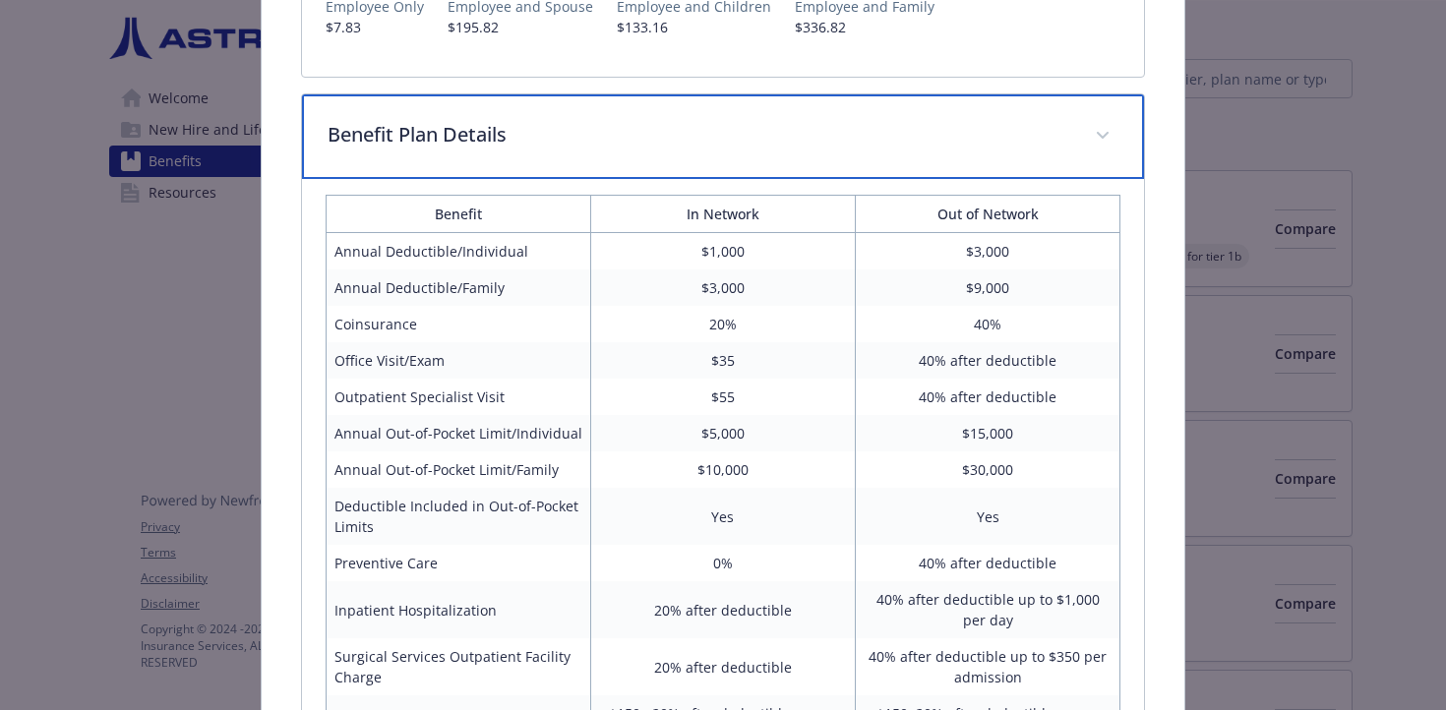
scroll to position [478, 0]
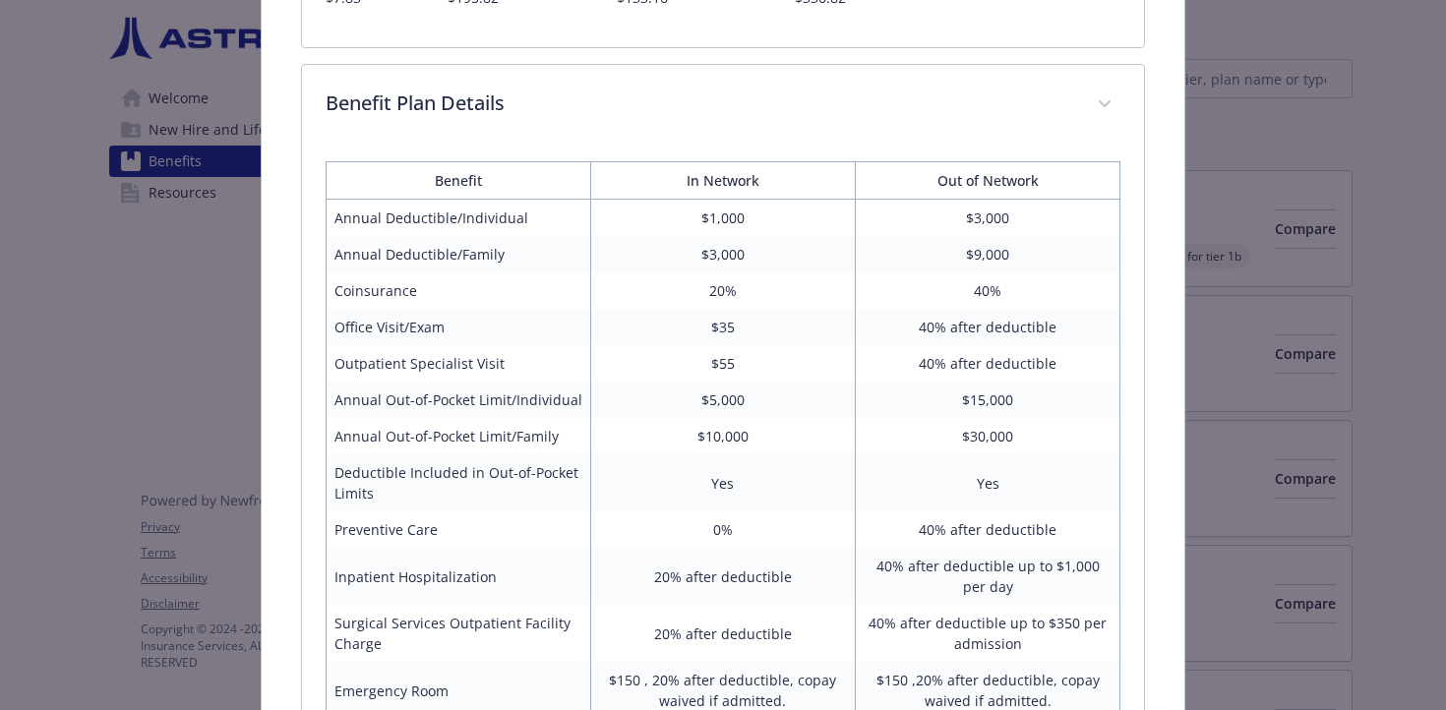
click at [733, 227] on td "$1,000" at bounding box center [722, 218] width 265 height 37
click at [779, 230] on td "$1,000" at bounding box center [722, 218] width 265 height 37
click at [1262, 286] on div "Medical - Anthem PPO 1000 - Medical PPO Anthem PPO 1000 Website [URL][DOMAIN_NA…" at bounding box center [723, 547] width 1157 height 1925
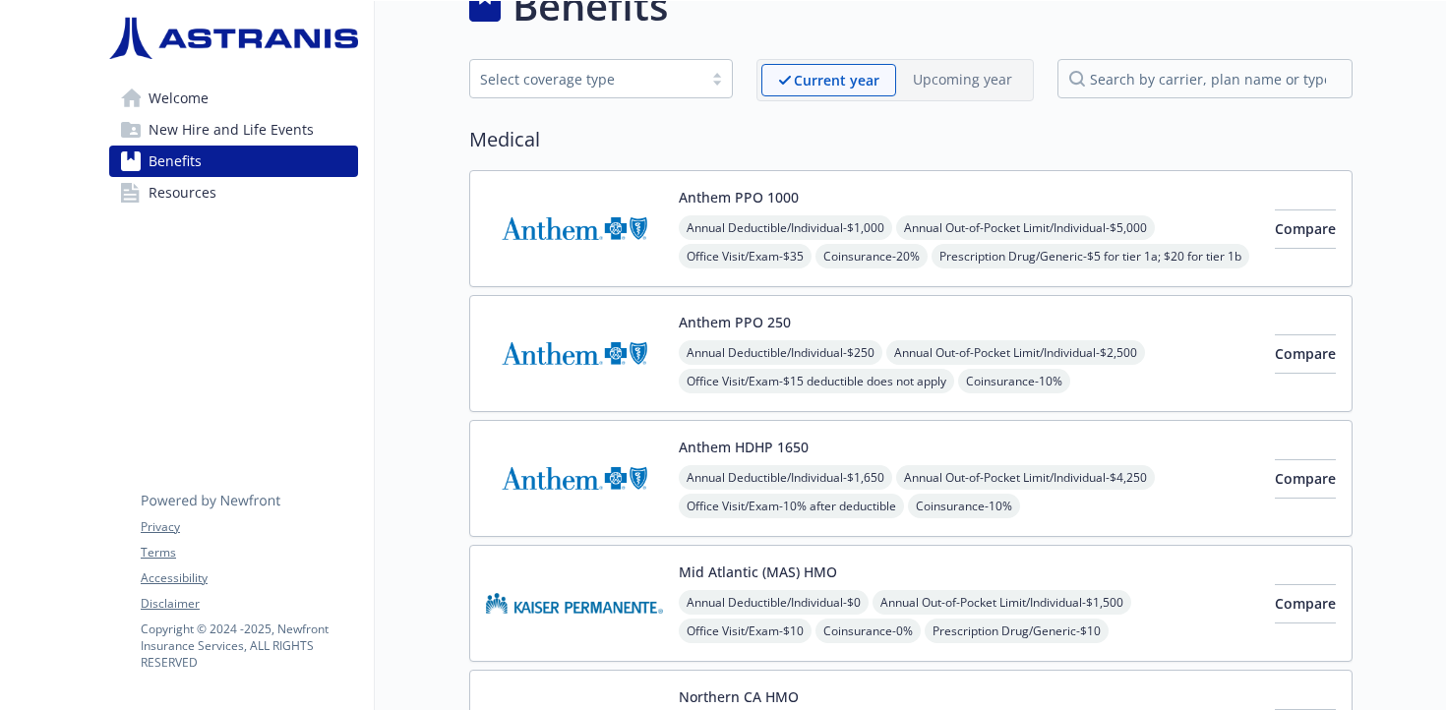
click at [562, 351] on img at bounding box center [574, 354] width 177 height 84
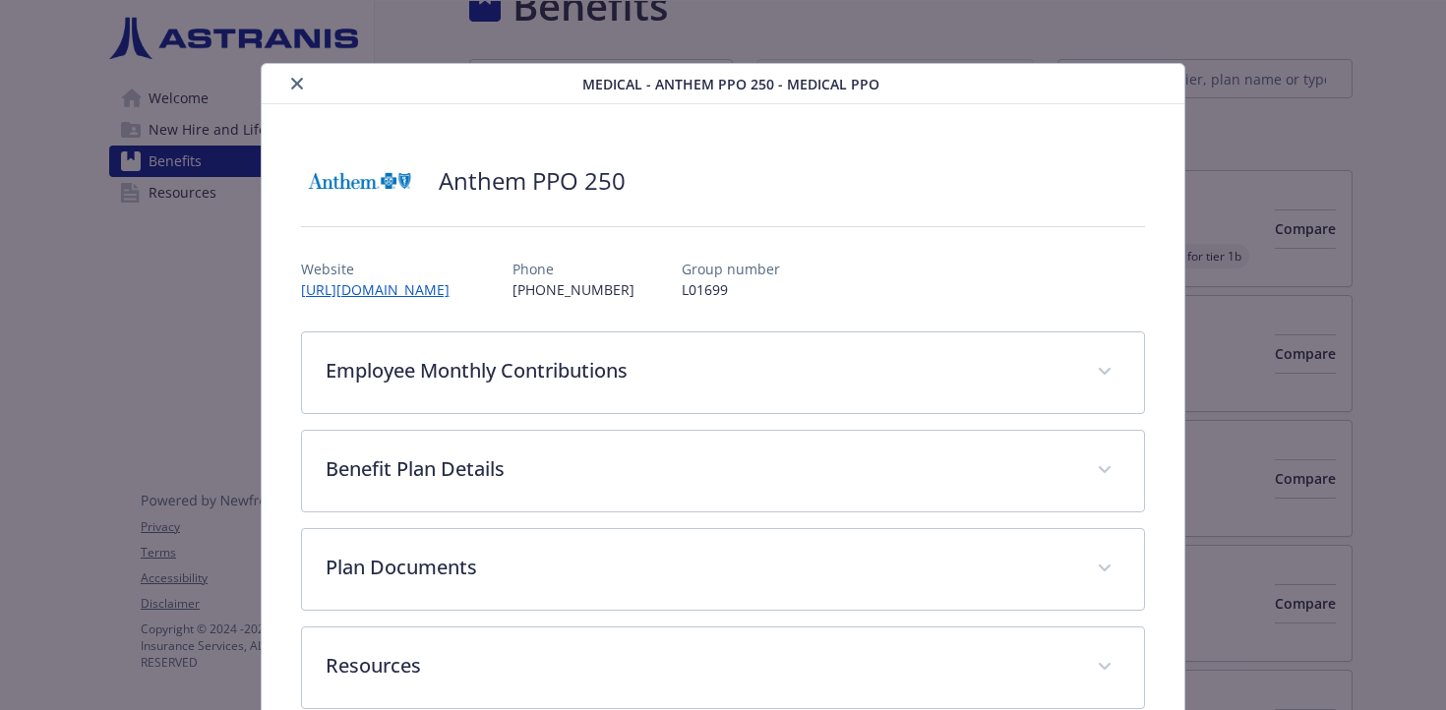
scroll to position [41, 0]
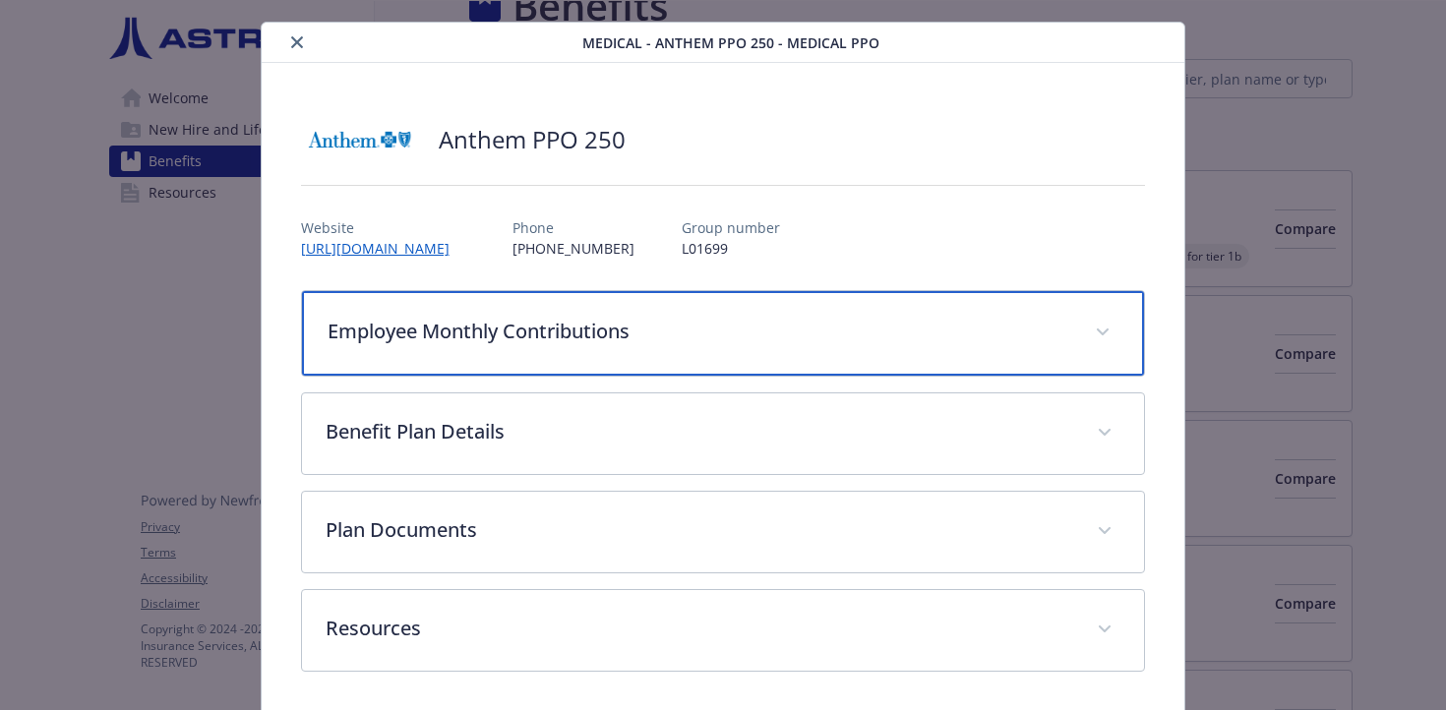
click at [671, 312] on div "Employee Monthly Contributions" at bounding box center [723, 333] width 843 height 85
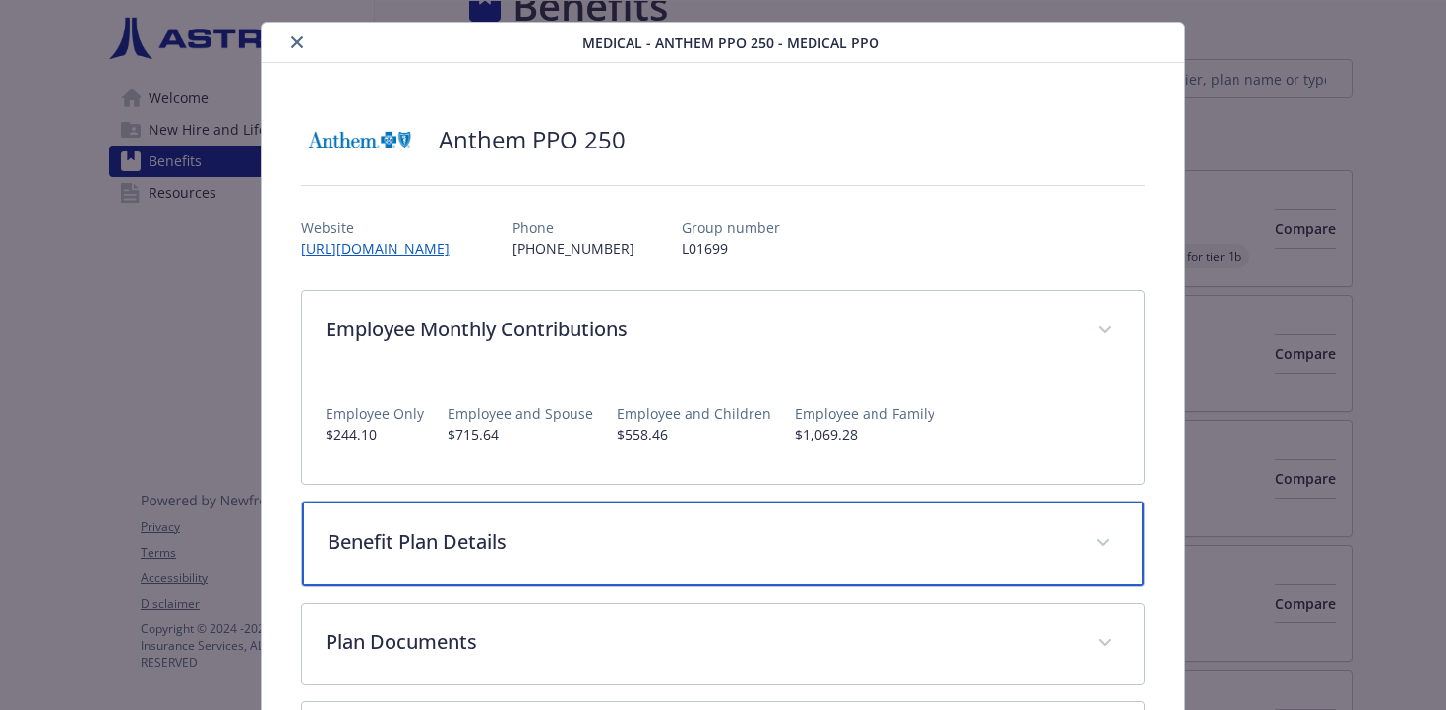
click at [513, 534] on p "Benefit Plan Details" at bounding box center [700, 542] width 745 height 30
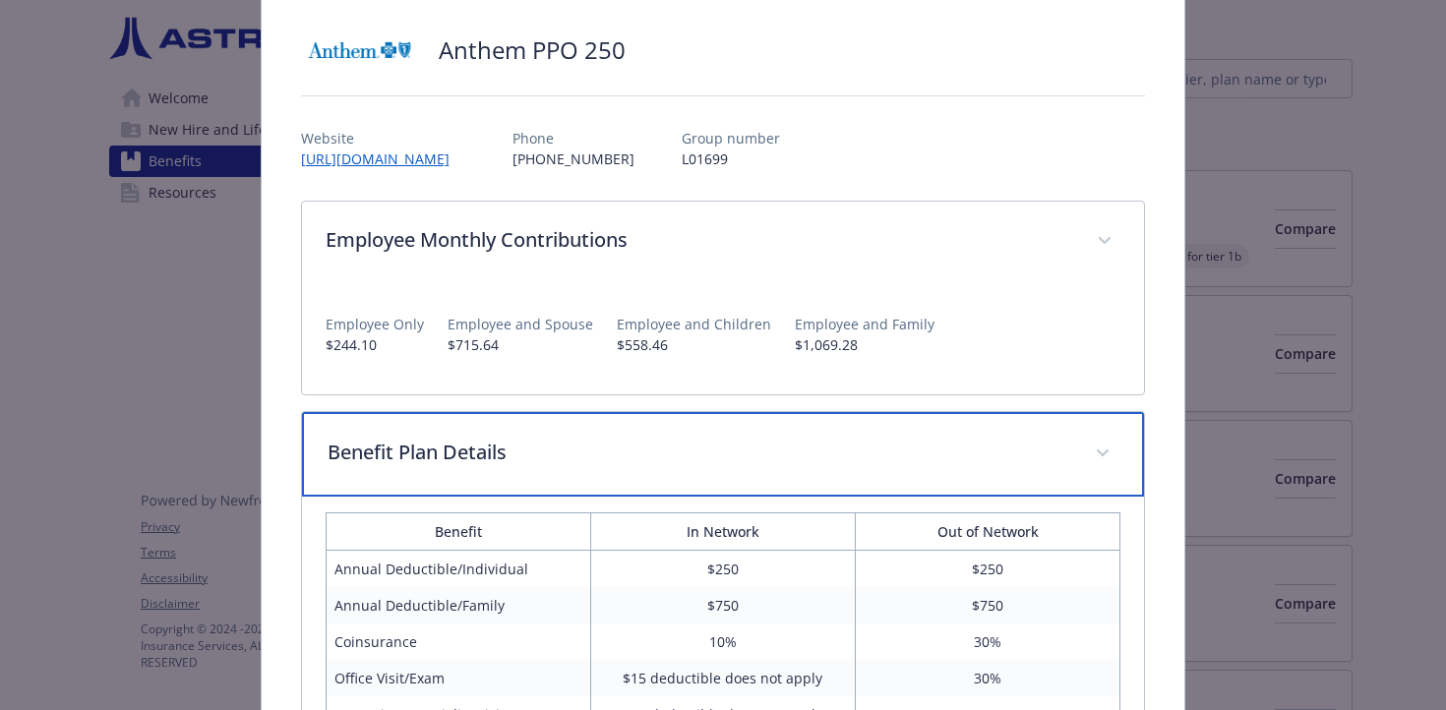
scroll to position [132, 0]
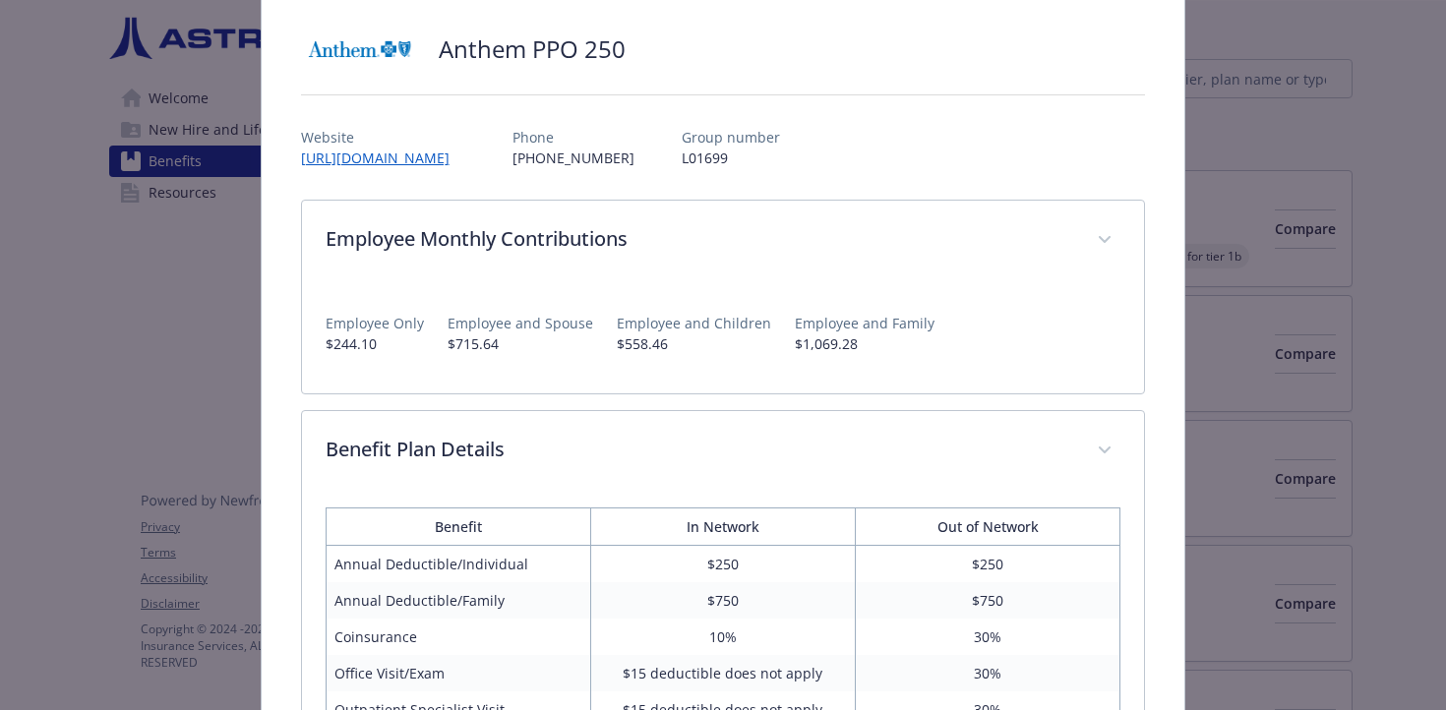
click at [707, 568] on td "$250" at bounding box center [722, 564] width 265 height 37
click at [339, 341] on p "$244.10" at bounding box center [375, 344] width 98 height 21
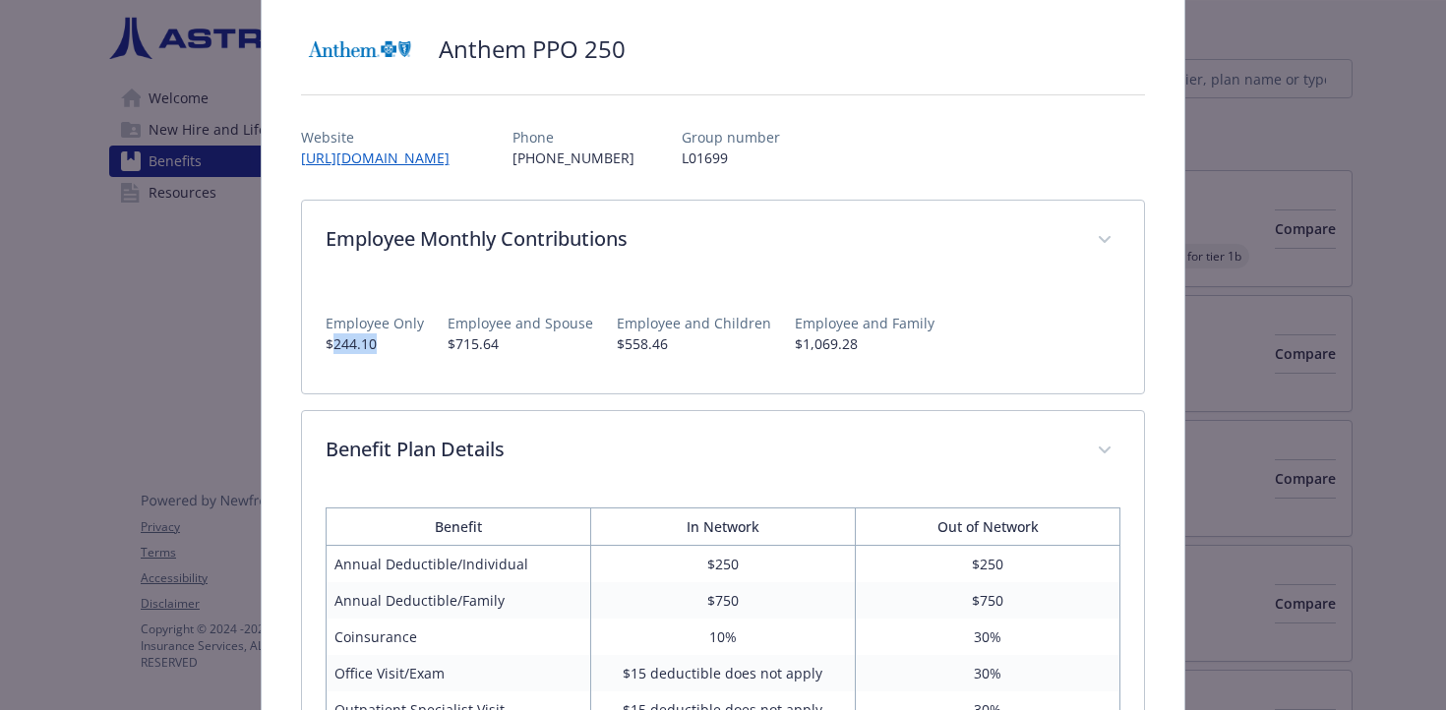
click at [1304, 486] on div "Medical - Anthem PPO 250 - Medical PPO Anthem PPO 250 Website [URL][DOMAIN_NAME…" at bounding box center [723, 355] width 1446 height 710
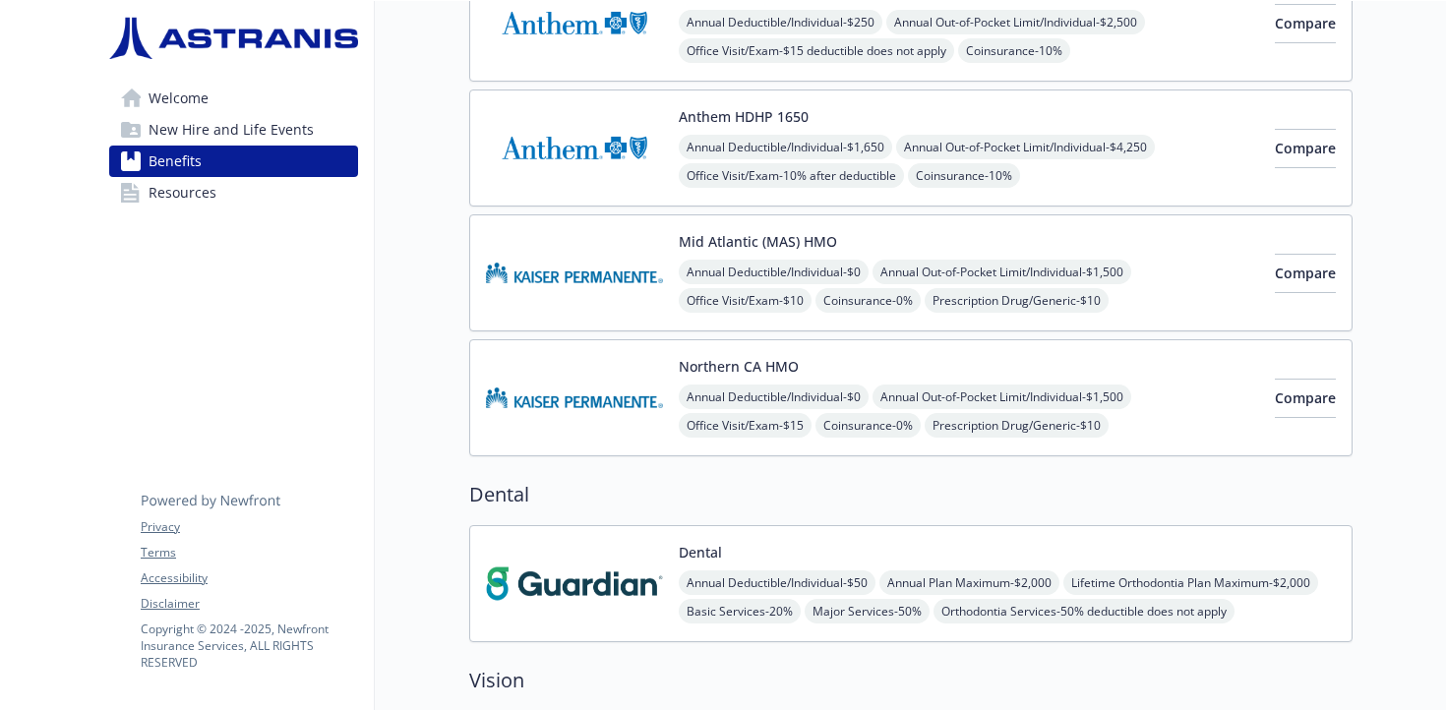
scroll to position [379, 0]
click at [609, 394] on img at bounding box center [574, 398] width 177 height 84
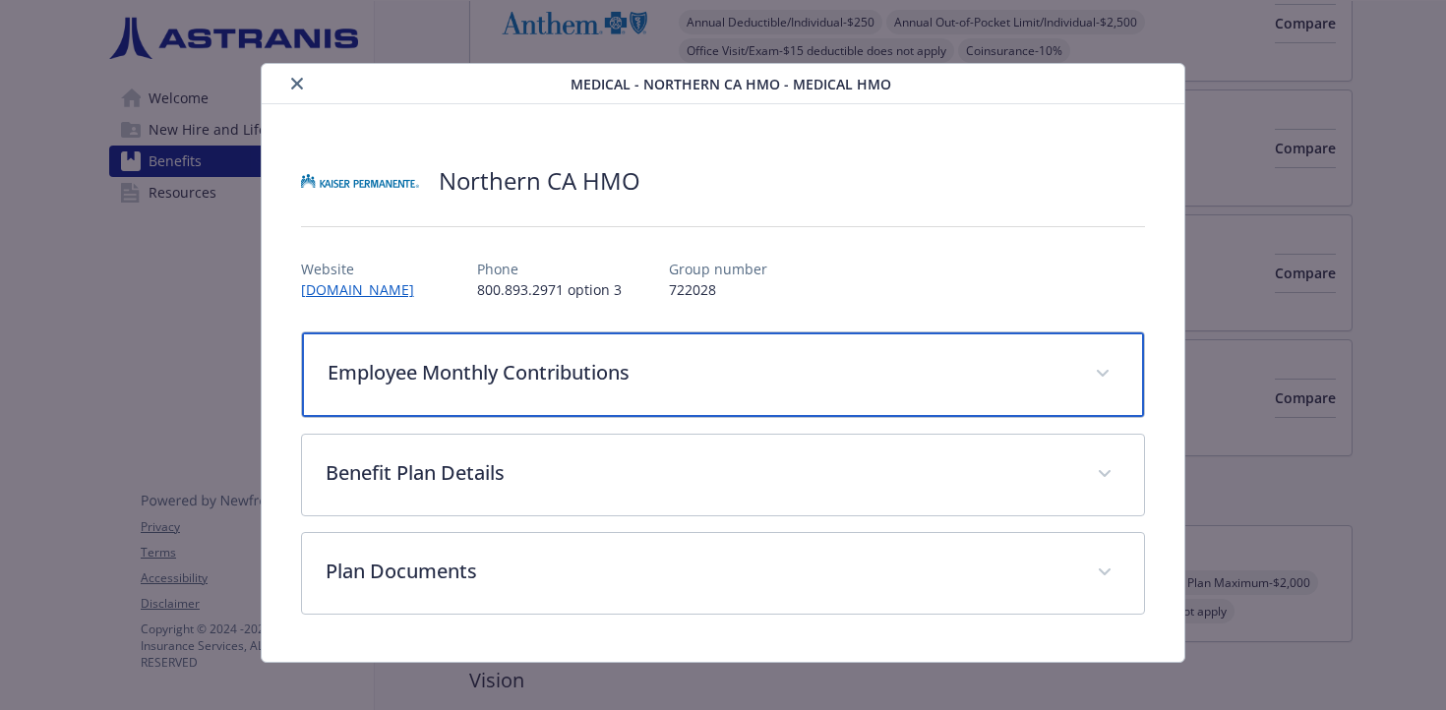
click at [492, 373] on p "Employee Monthly Contributions" at bounding box center [700, 373] width 745 height 30
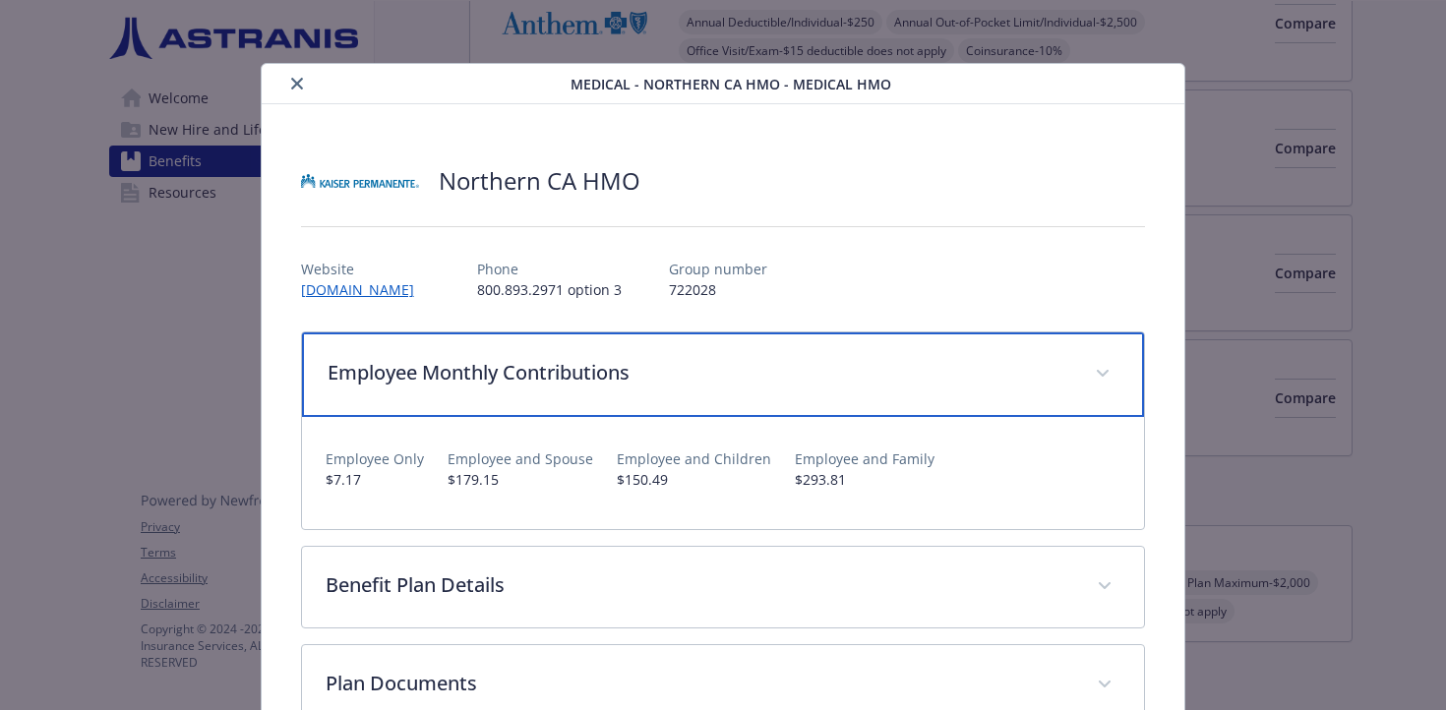
scroll to position [128, 0]
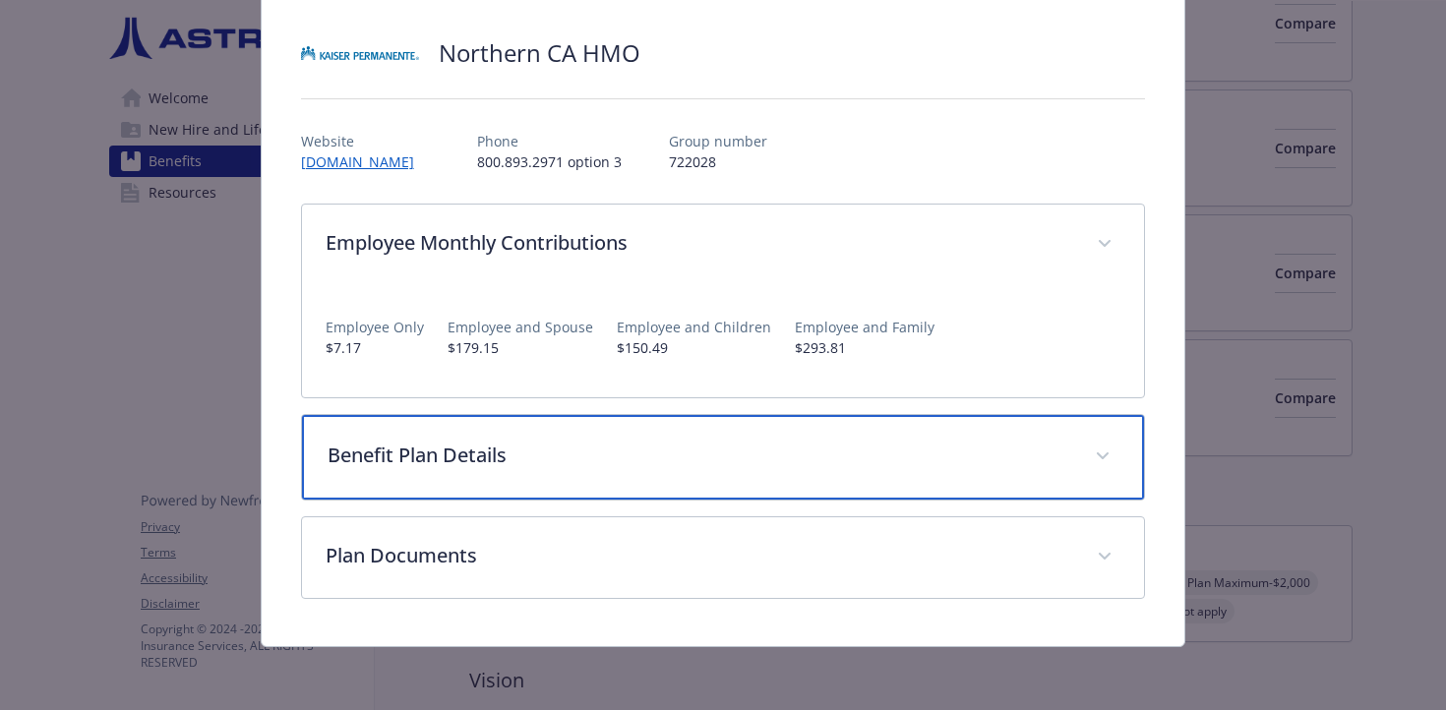
click at [504, 477] on div "Benefit Plan Details" at bounding box center [723, 457] width 843 height 85
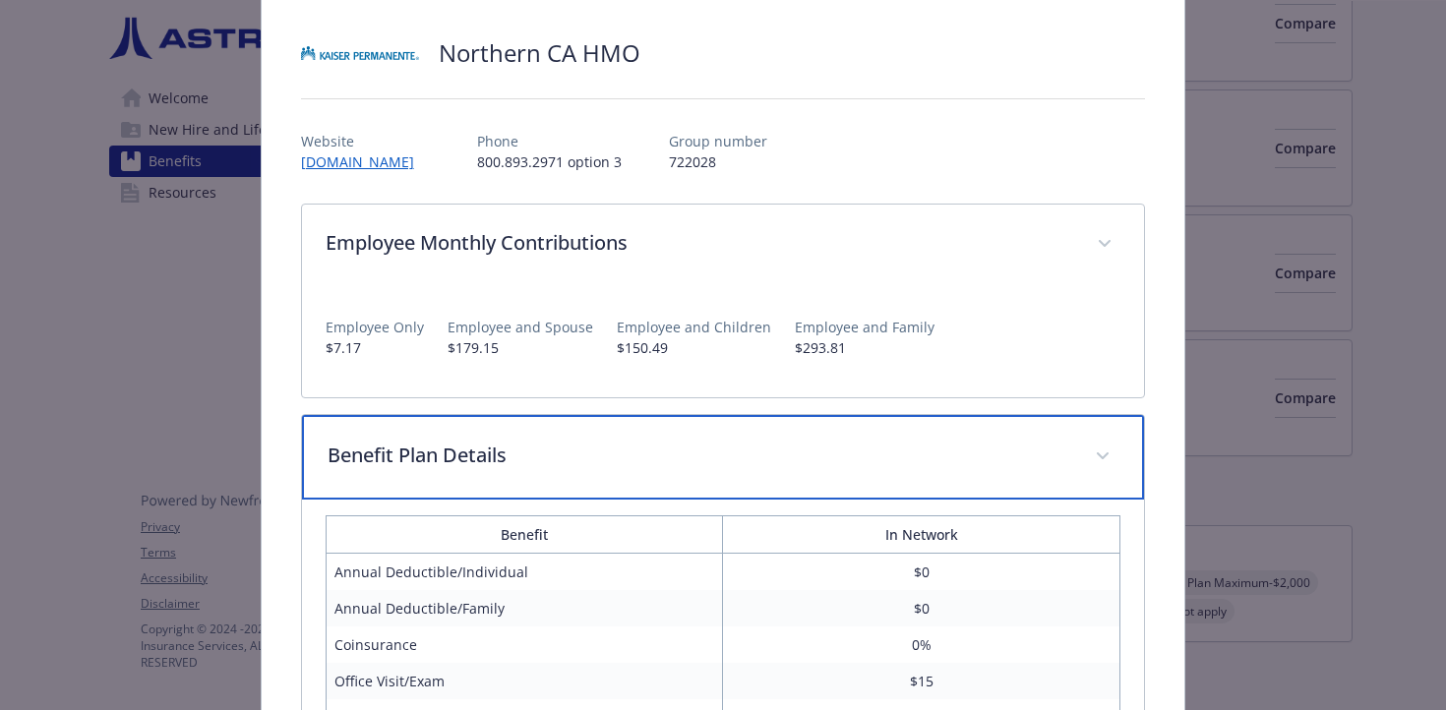
scroll to position [147, 0]
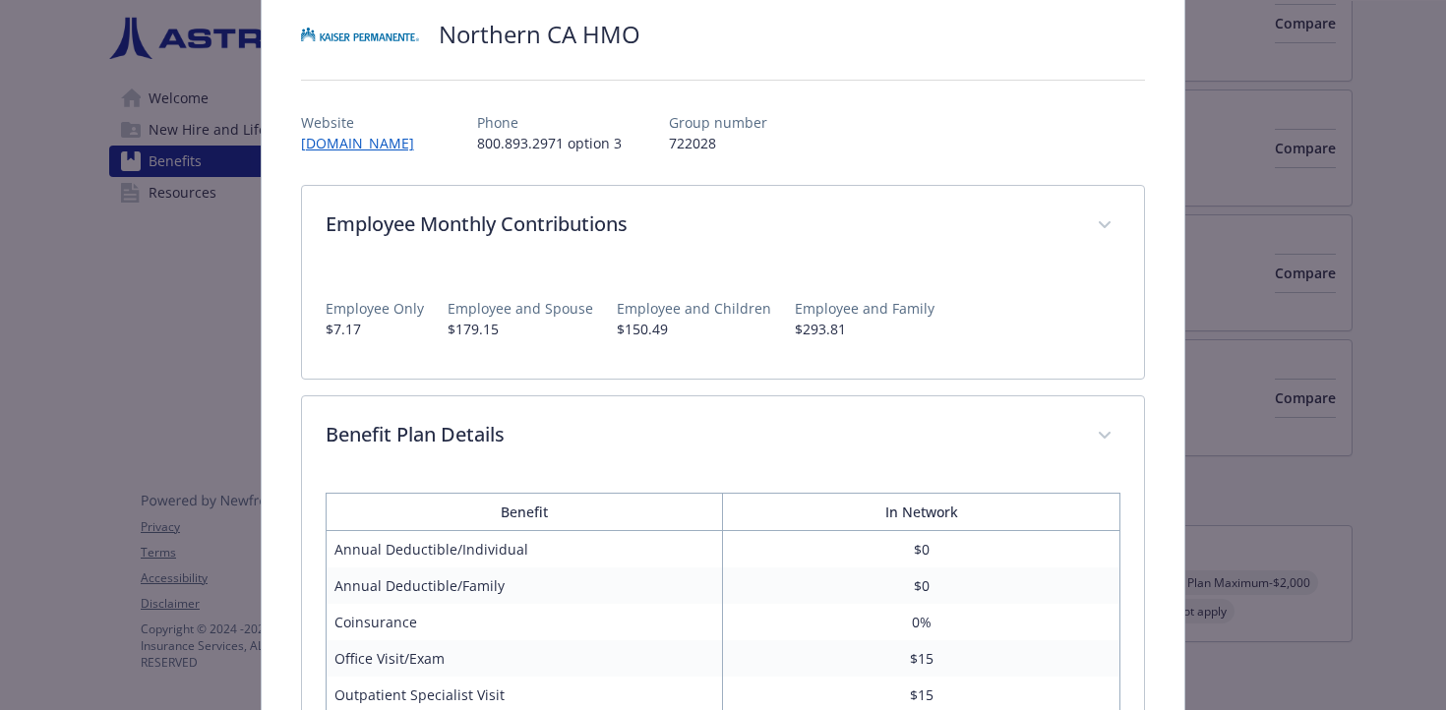
click at [1328, 433] on div "Medical - [GEOGRAPHIC_DATA] HMO - Medical HMO [GEOGRAPHIC_DATA] HMO Website [DO…" at bounding box center [723, 355] width 1446 height 710
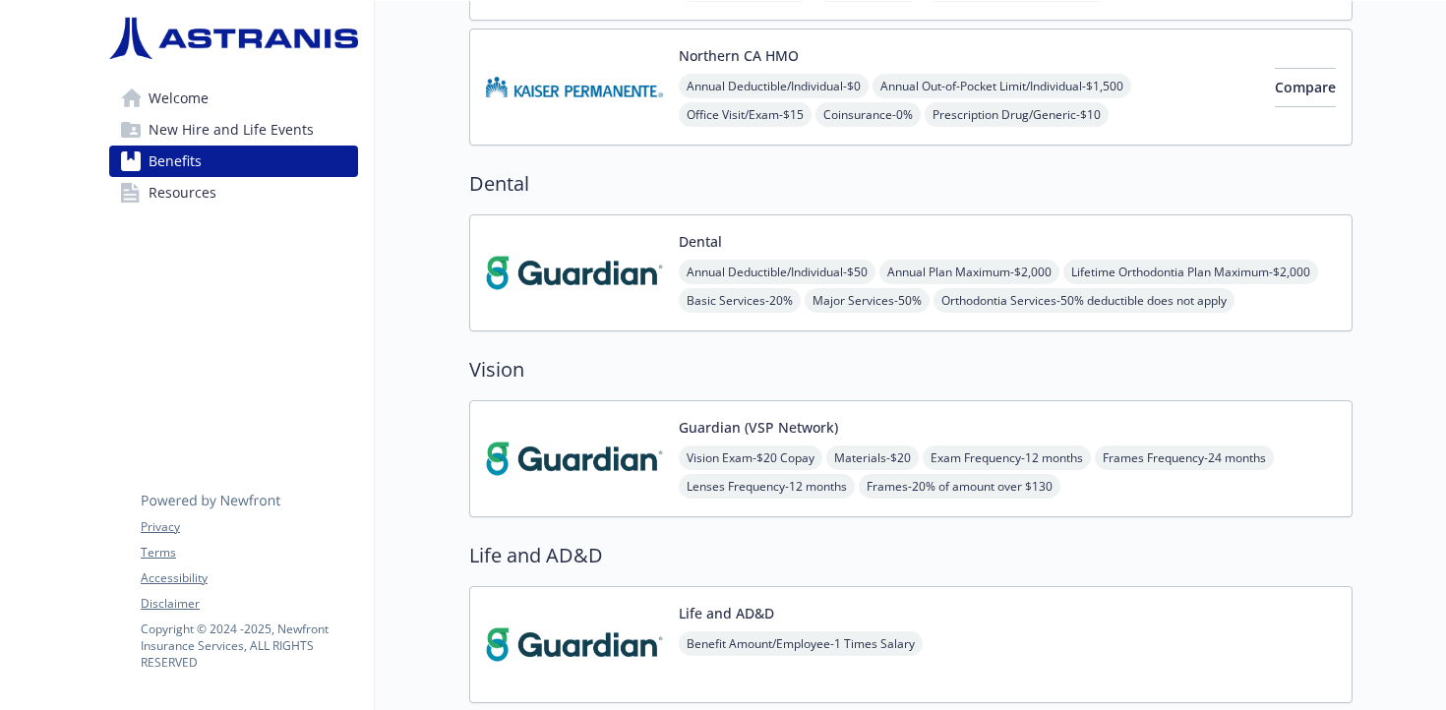
click at [619, 284] on img at bounding box center [574, 273] width 177 height 84
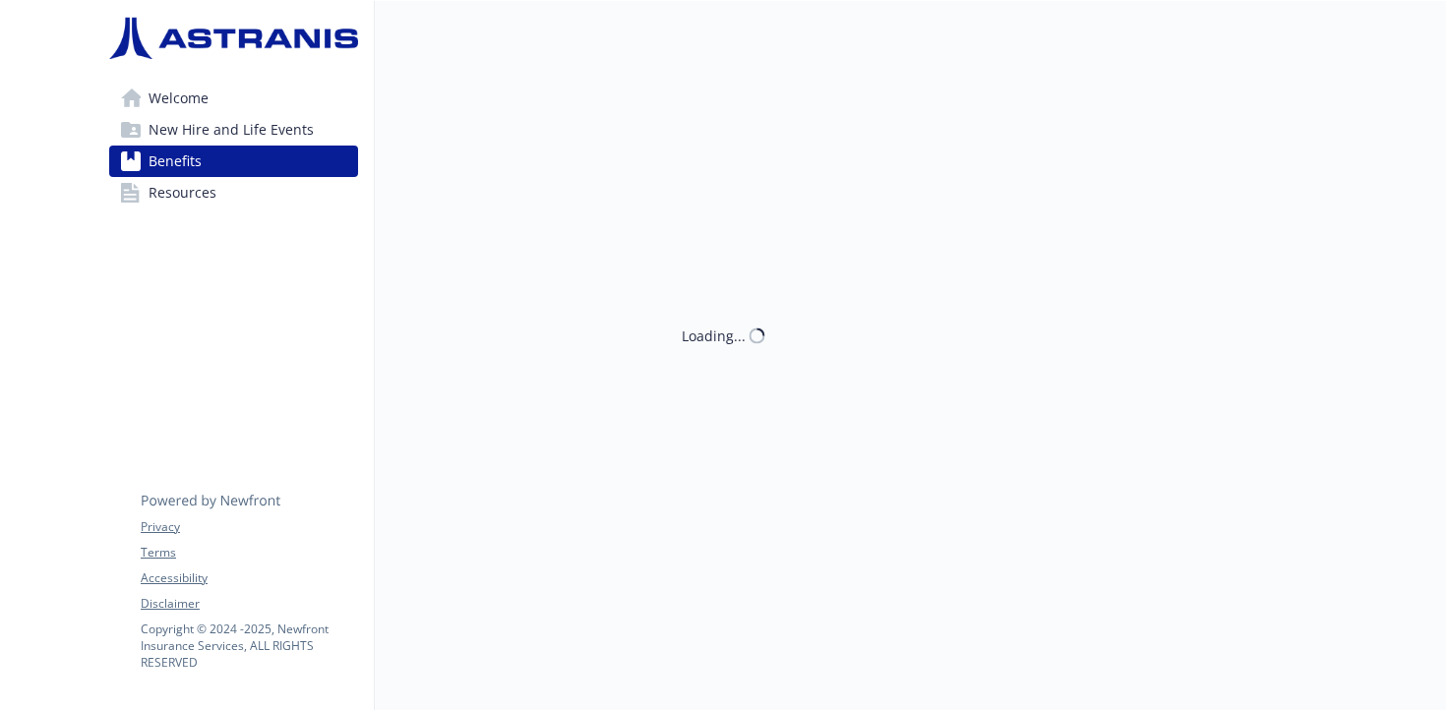
scroll to position [690, 0]
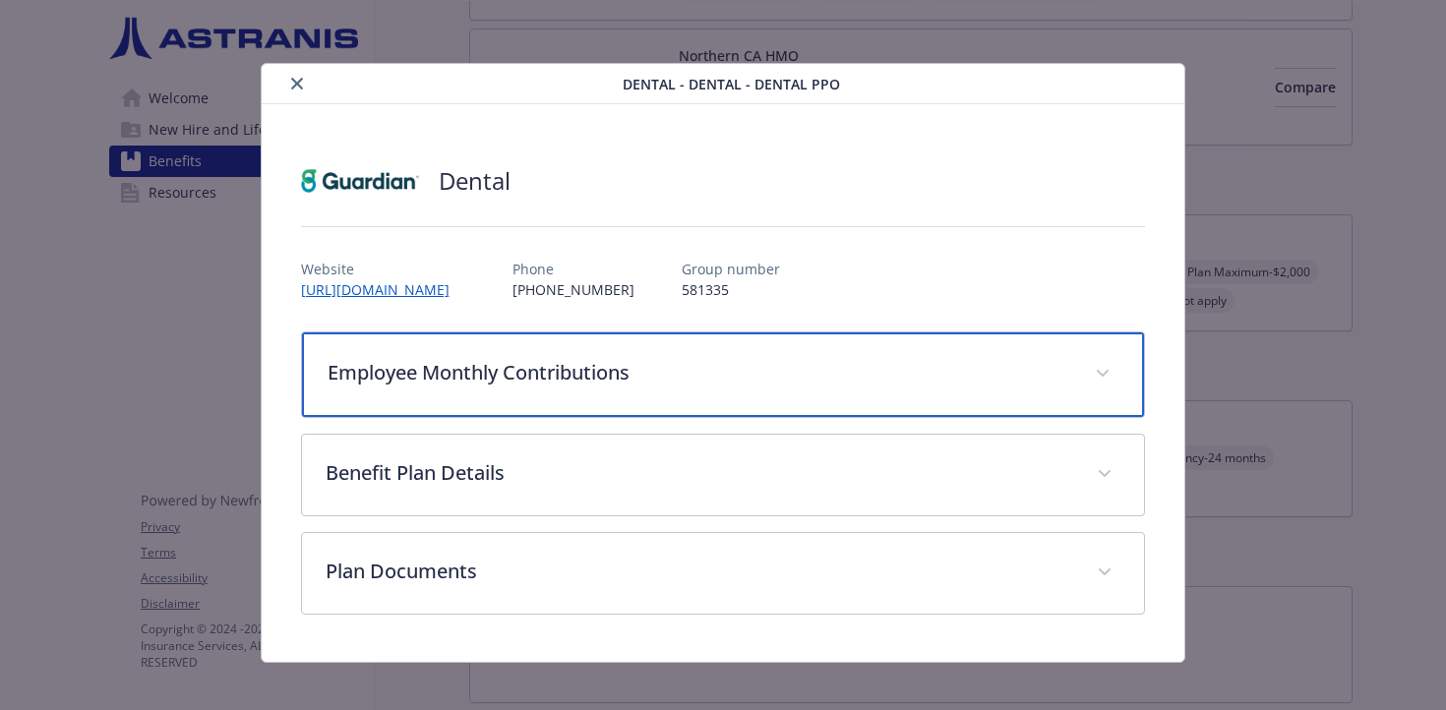
click at [547, 375] on p "Employee Monthly Contributions" at bounding box center [700, 373] width 745 height 30
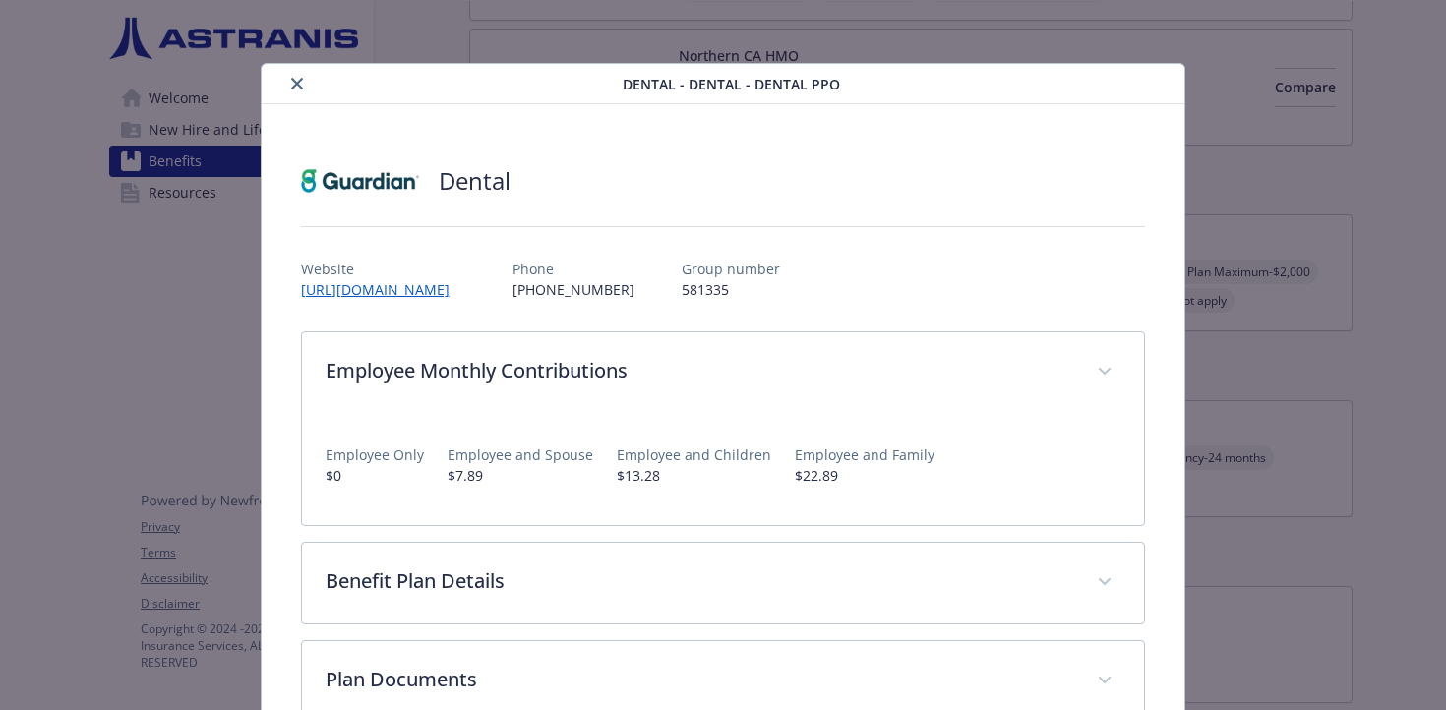
click at [340, 471] on p "$0" at bounding box center [375, 475] width 98 height 21
click at [335, 479] on p "$0" at bounding box center [375, 475] width 98 height 21
click at [199, 351] on div "Dental - Dental - Dental PPO Dental Website [URL][DOMAIN_NAME] Phone [PHONE_NUM…" at bounding box center [723, 417] width 1157 height 708
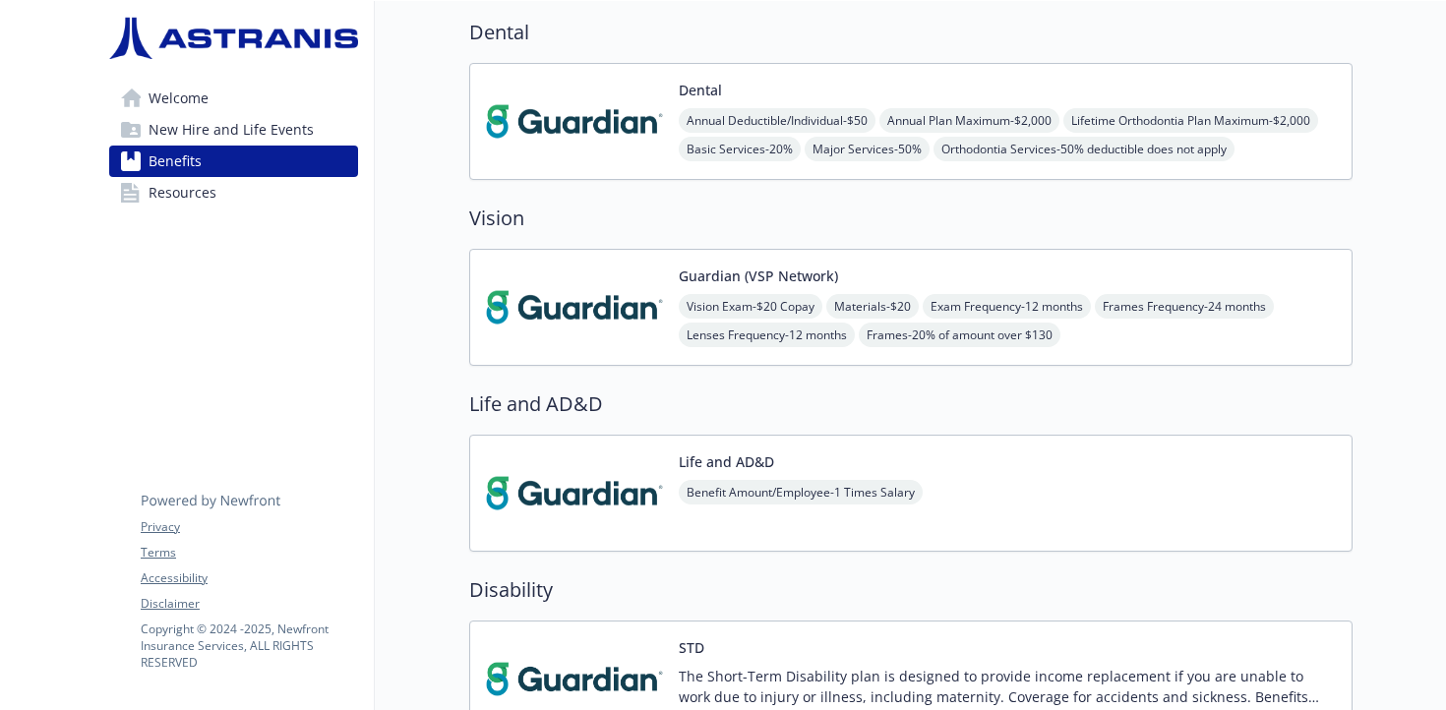
click at [624, 282] on img at bounding box center [574, 308] width 177 height 84
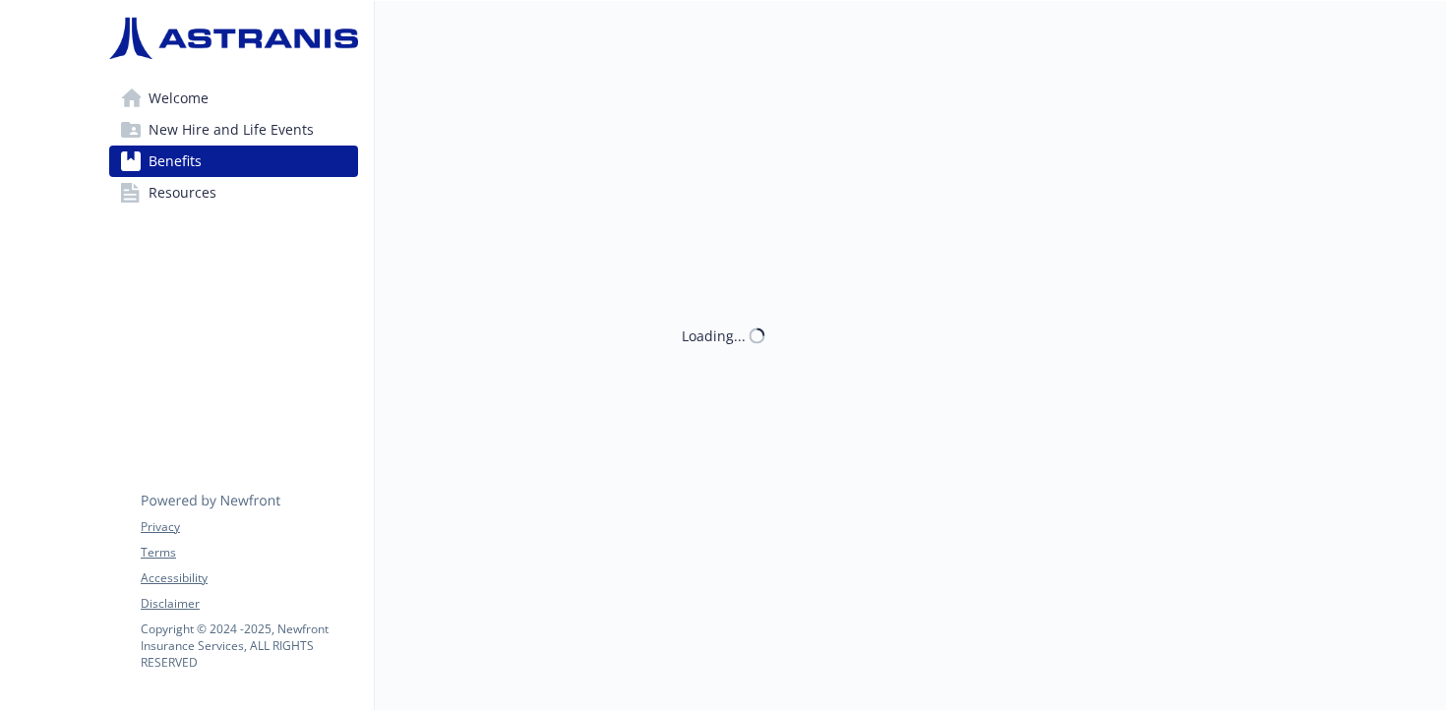
scroll to position [841, 0]
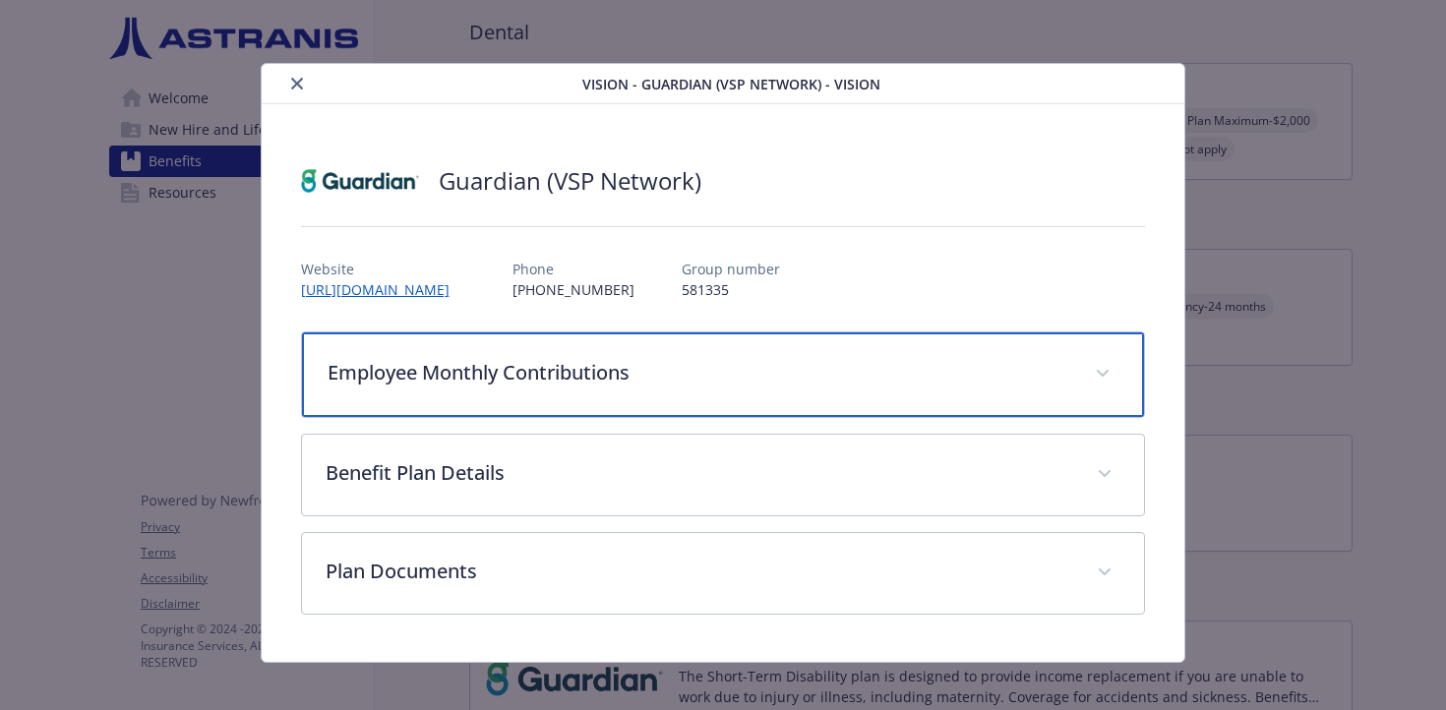
click at [441, 356] on div "Employee Monthly Contributions" at bounding box center [723, 375] width 843 height 85
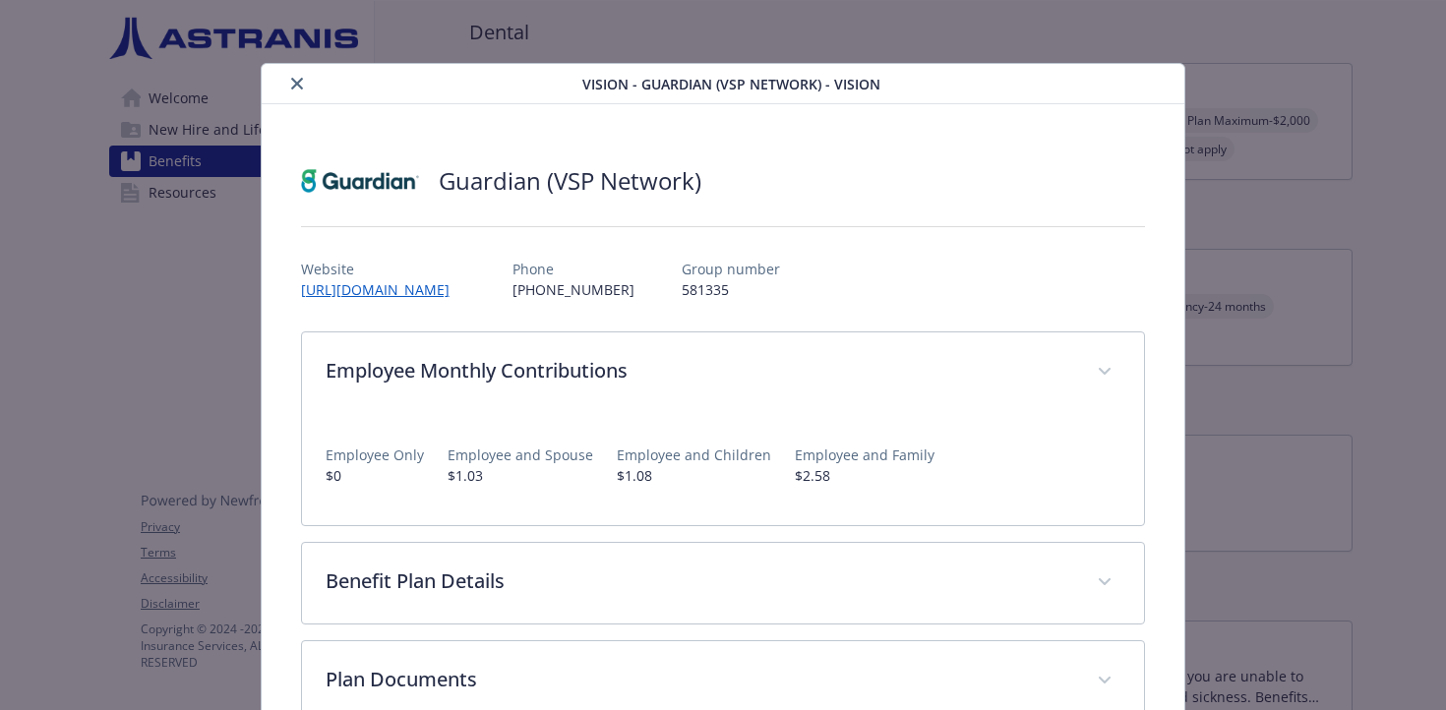
click at [183, 297] on div "Vision - Guardian (VSP Network) - Vision Guardian (VSP Network) Website [URL][D…" at bounding box center [723, 417] width 1157 height 708
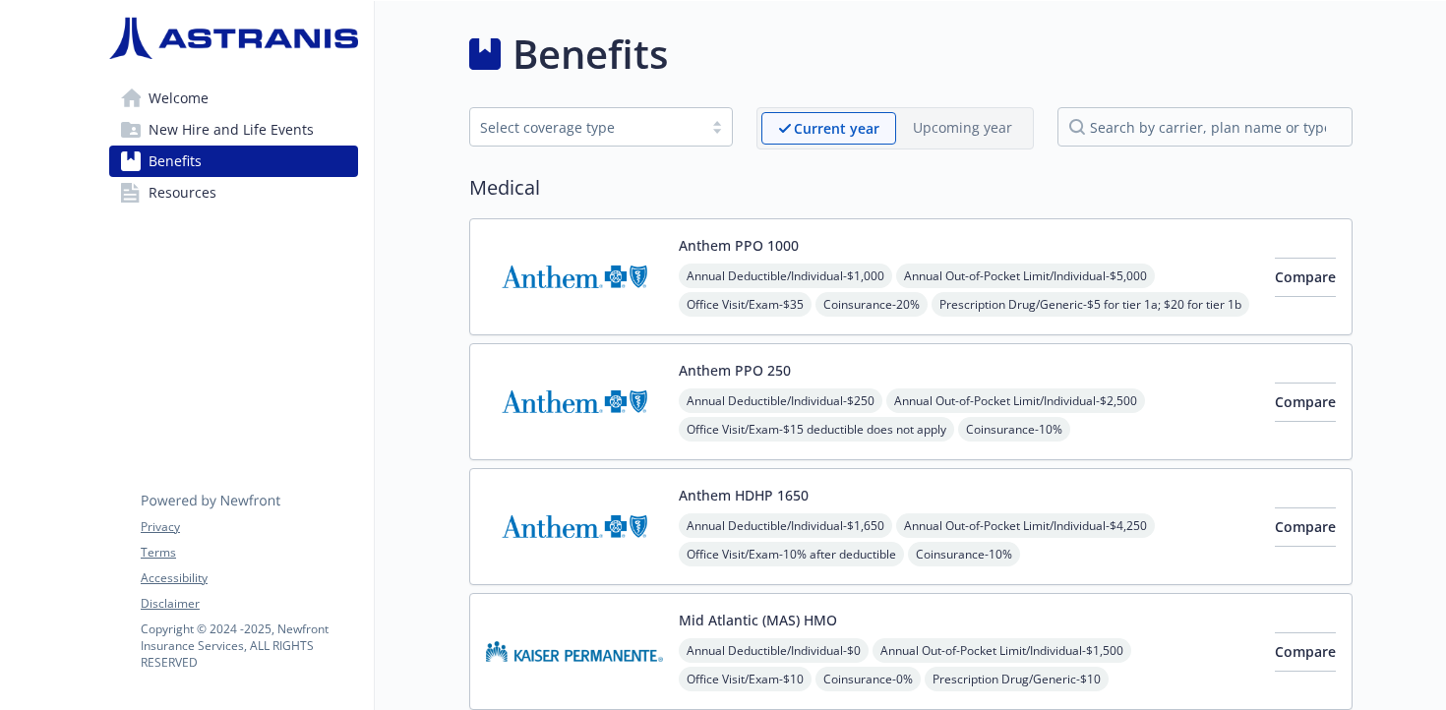
click at [617, 117] on div "Select coverage type" at bounding box center [586, 127] width 213 height 21
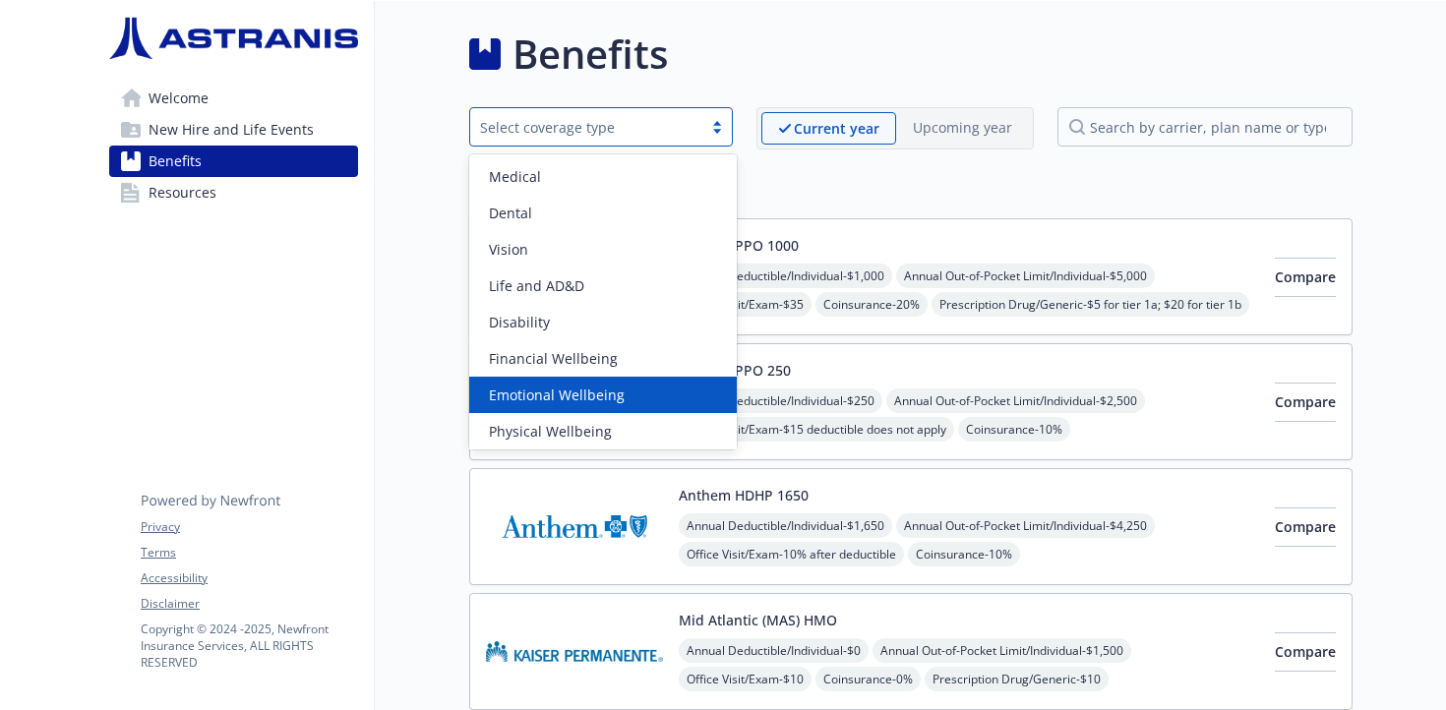
scroll to position [4, 0]
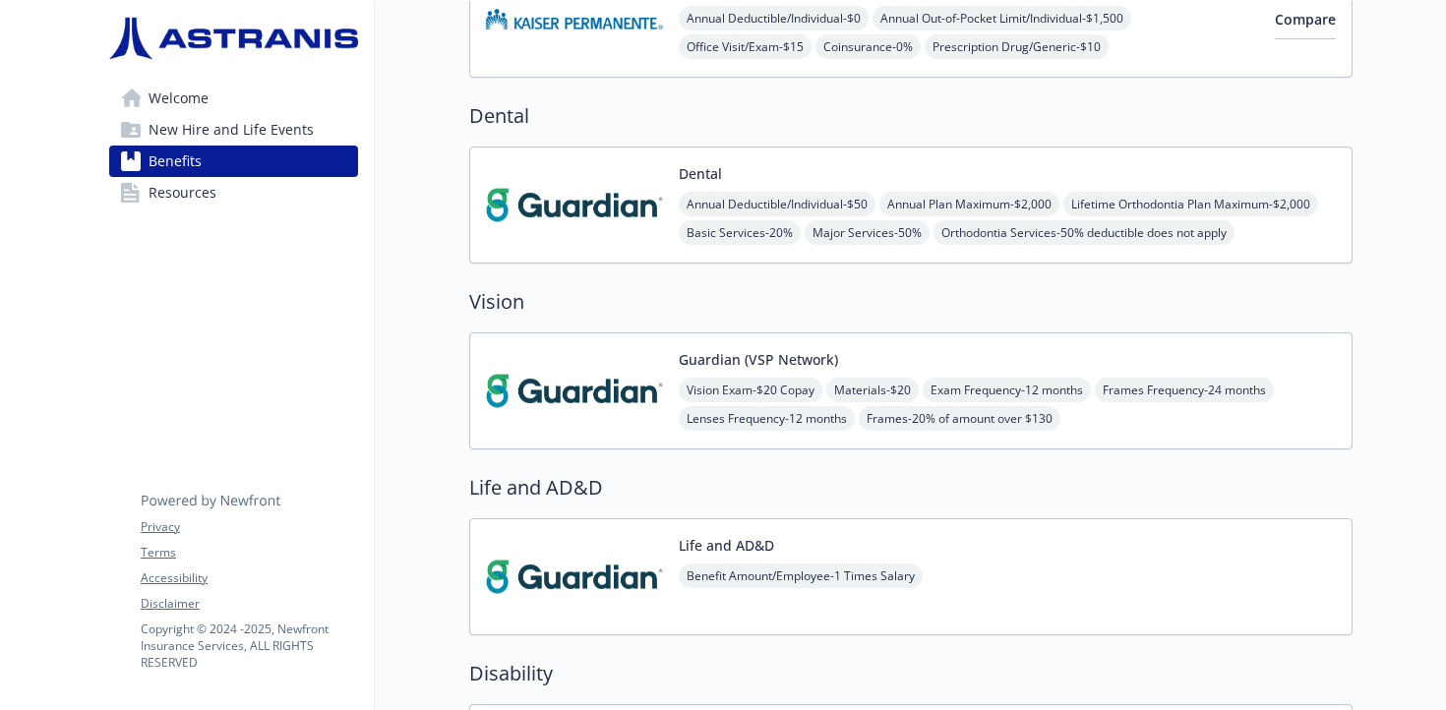
scroll to position [772, 0]
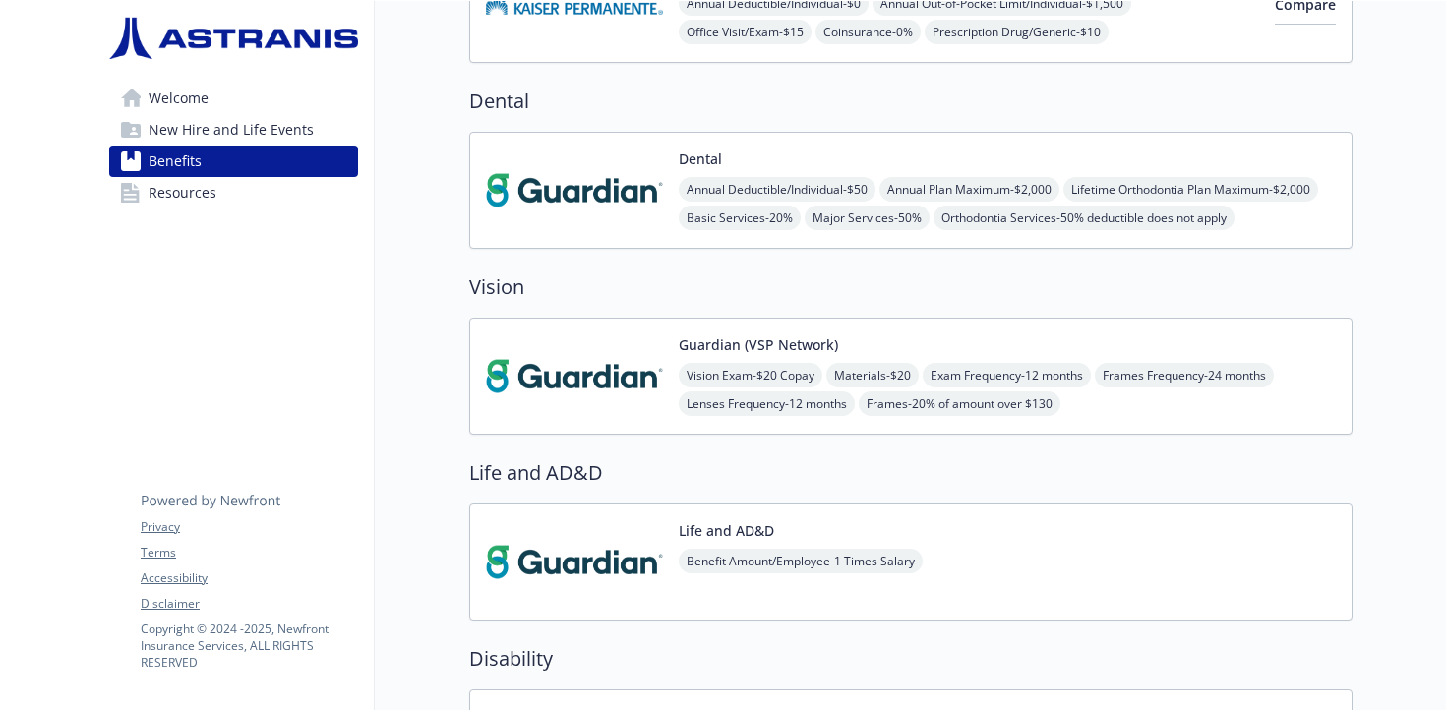
click at [611, 183] on img at bounding box center [574, 191] width 177 height 84
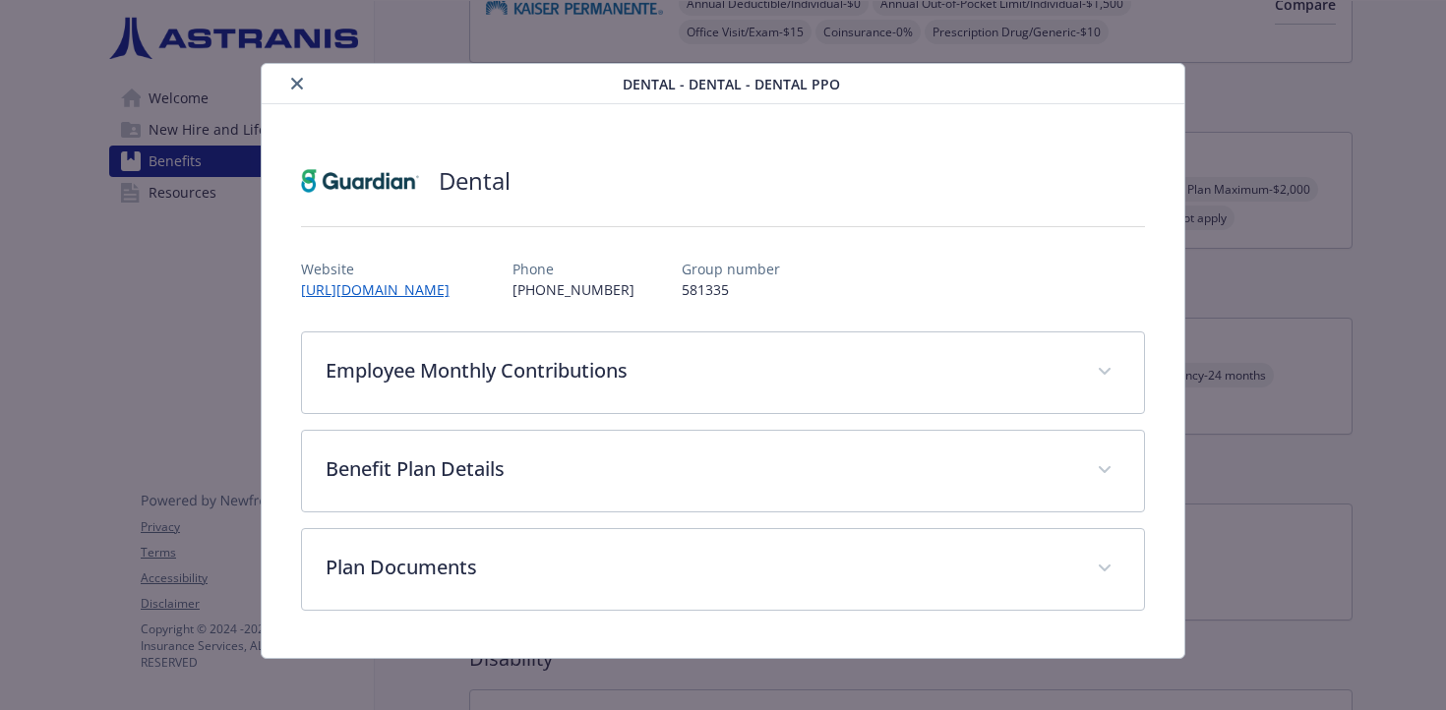
click at [1412, 268] on div "Dental - Dental - Dental PPO Dental Website [URL][DOMAIN_NAME] Phone [PHONE_NUM…" at bounding box center [723, 355] width 1446 height 710
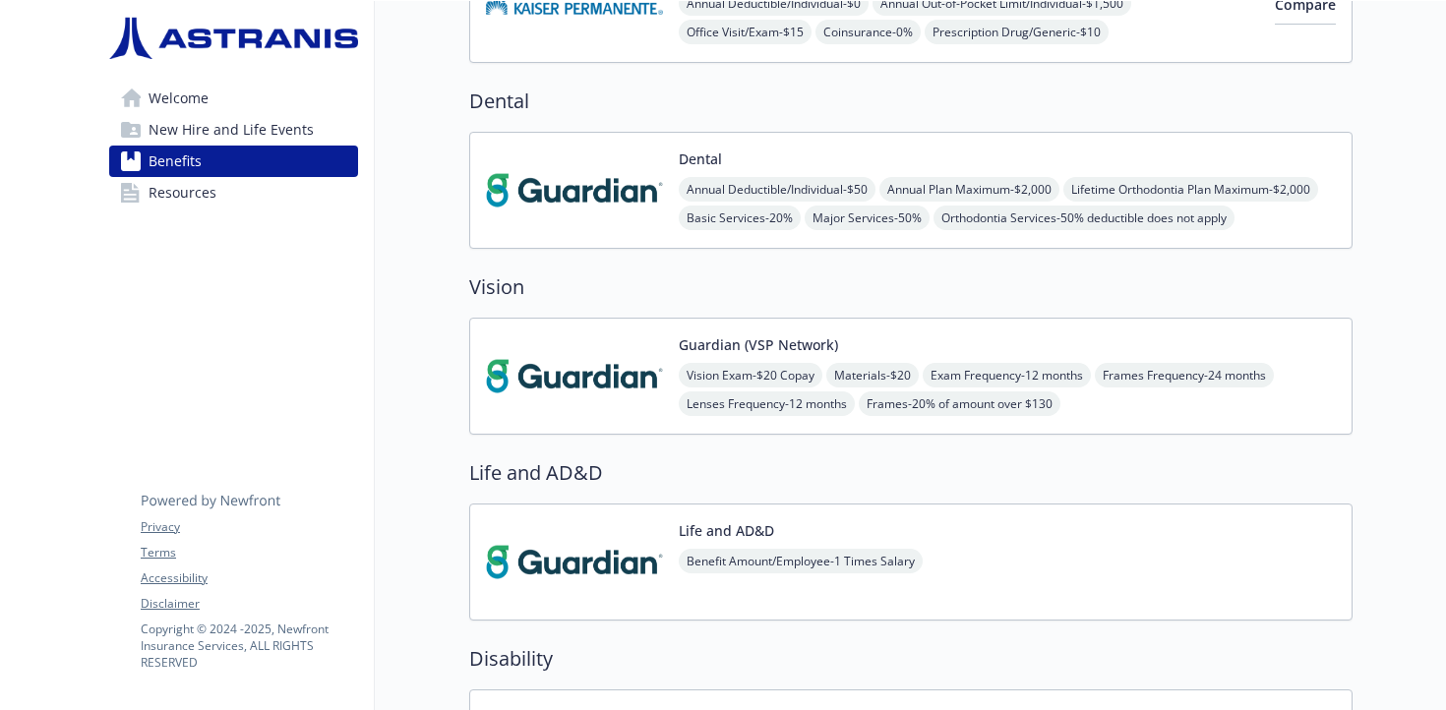
click at [1392, 215] on div at bounding box center [1399, 555] width 93 height 2653
